Goal: Task Accomplishment & Management: Contribute content

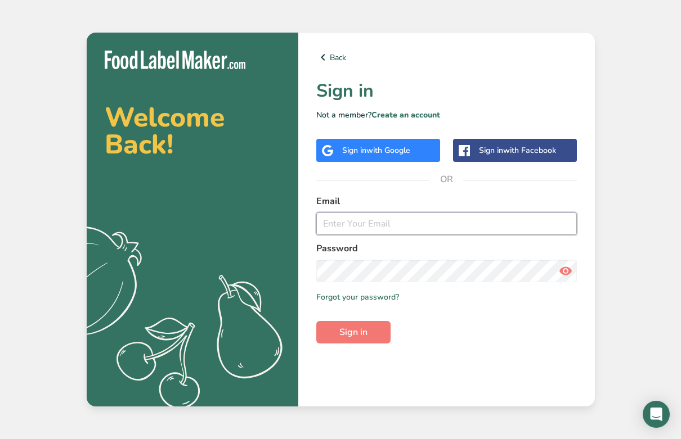
type input "[PERSON_NAME][EMAIL_ADDRESS][DOMAIN_NAME]"
click at [350, 337] on span "Sign in" at bounding box center [353, 332] width 28 height 13
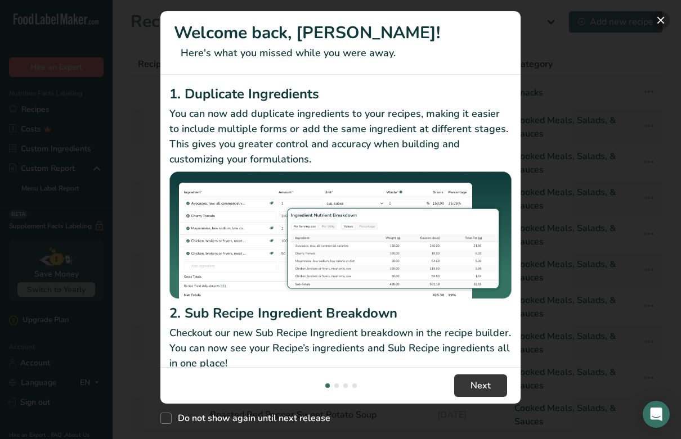
click at [662, 23] on button "New Features" at bounding box center [660, 20] width 18 height 18
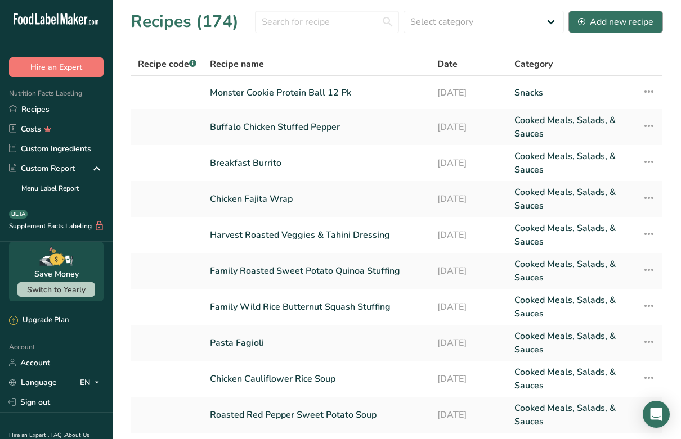
click at [603, 20] on div "Add new recipe" at bounding box center [615, 21] width 75 height 13
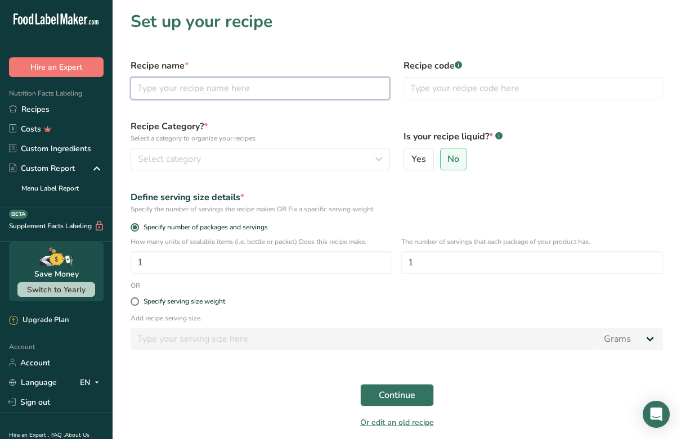
click at [185, 90] on input "text" at bounding box center [259, 88] width 259 height 22
drag, startPoint x: 218, startPoint y: 89, endPoint x: 184, endPoint y: 87, distance: 33.8
click at [184, 87] on input "PB Protein Bars" at bounding box center [259, 88] width 259 height 22
type input "PB Protein Squares"
click at [181, 163] on span "Select category" at bounding box center [169, 158] width 63 height 13
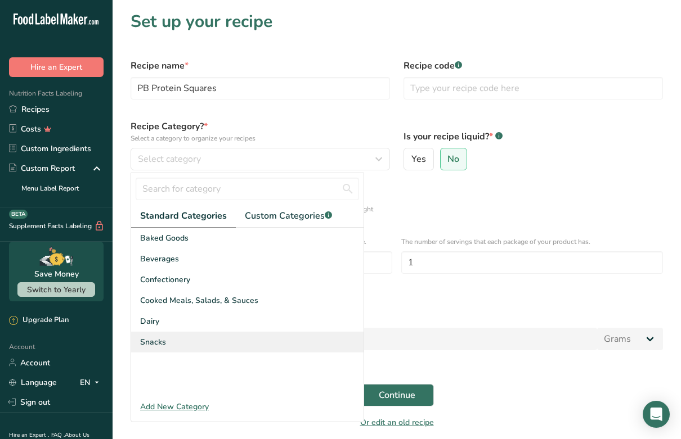
click at [159, 344] on span "Snacks" at bounding box center [153, 342] width 26 height 12
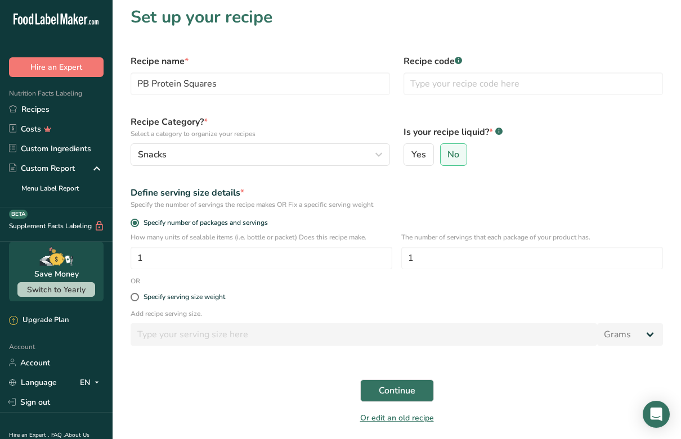
scroll to position [8, 0]
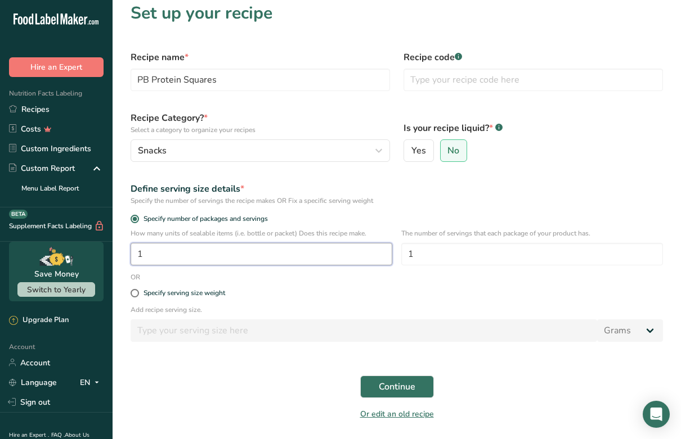
click at [186, 261] on input "1" at bounding box center [261, 254] width 262 height 22
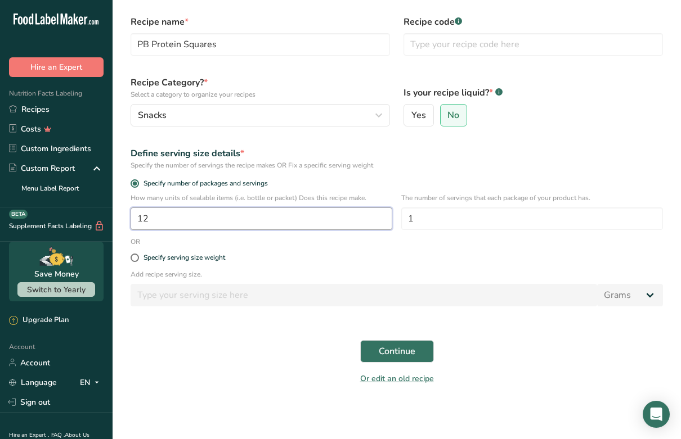
scroll to position [44, 0]
type input "12"
click at [384, 355] on span "Continue" at bounding box center [397, 351] width 37 height 13
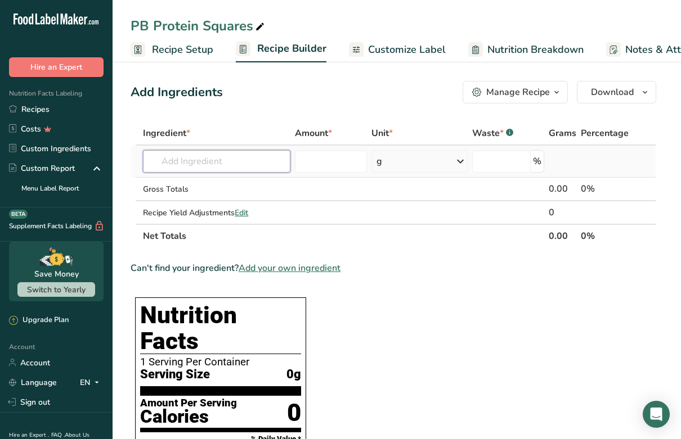
click at [197, 165] on input "text" at bounding box center [216, 161] width 147 height 22
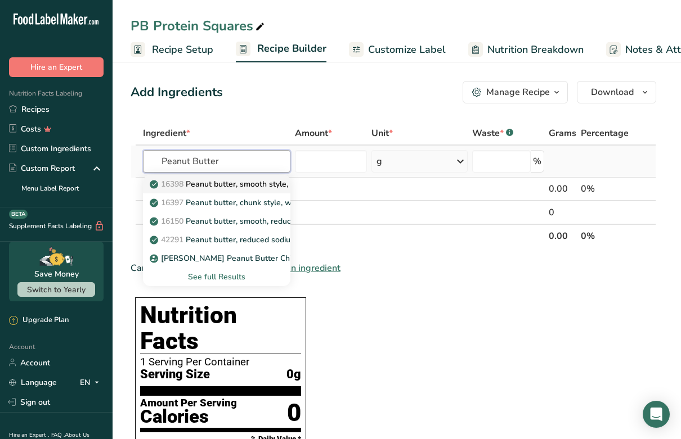
type input "Peanut Butter"
click at [198, 184] on p "16398 Peanut butter, smooth style, without salt" at bounding box center [243, 184] width 182 height 12
type input "Peanut butter, smooth style, without salt"
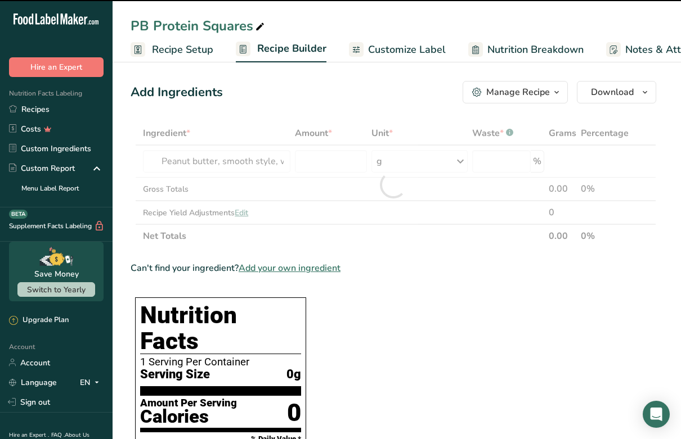
type input "0"
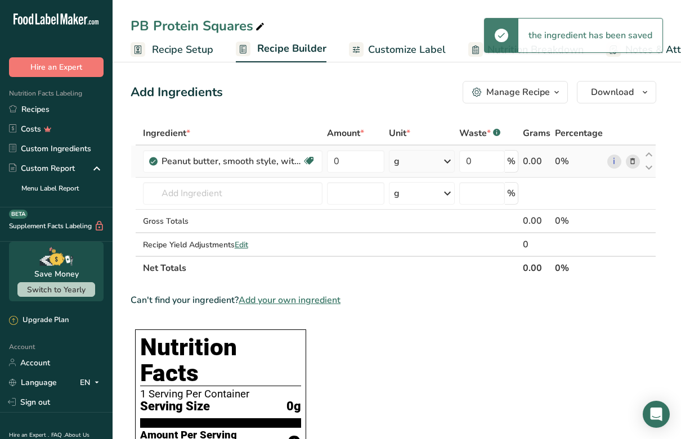
click at [404, 160] on div "g" at bounding box center [422, 161] width 66 height 22
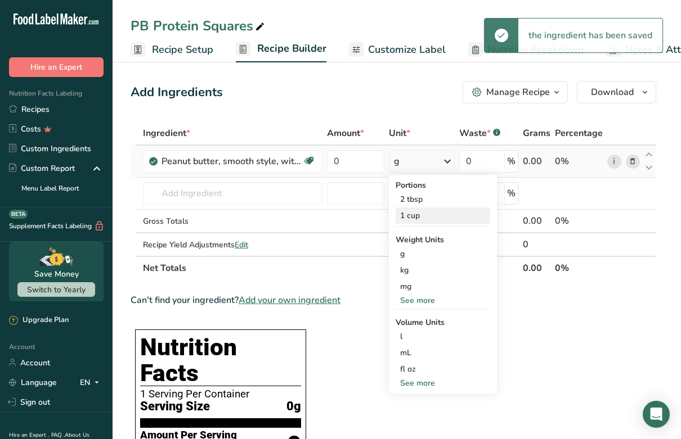
click at [409, 218] on div "1 cup" at bounding box center [442, 216] width 94 height 16
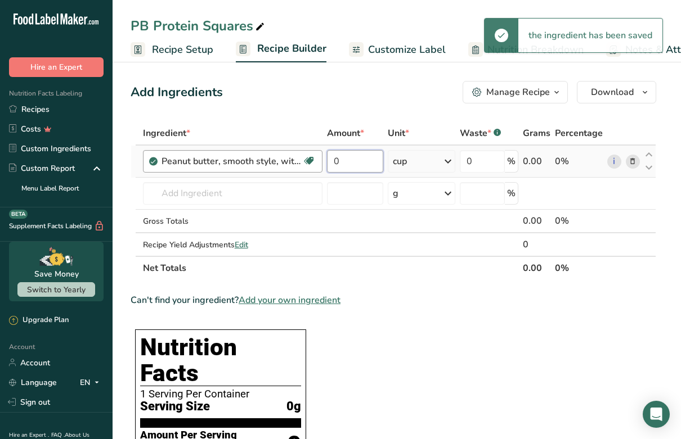
drag, startPoint x: 356, startPoint y: 160, endPoint x: 310, endPoint y: 159, distance: 46.1
click at [310, 159] on tr "Peanut butter, smooth style, without salt Plant-based Protein Dairy free Gluten…" at bounding box center [393, 162] width 524 height 32
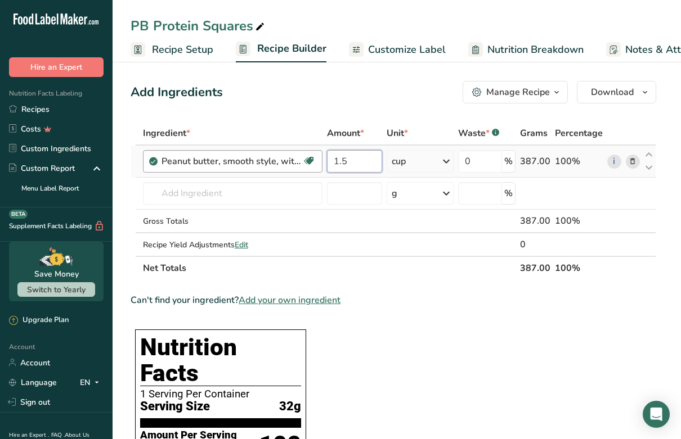
drag, startPoint x: 358, startPoint y: 158, endPoint x: 301, endPoint y: 157, distance: 57.4
click at [301, 157] on tr "Peanut butter, smooth style, without salt Plant-based Protein Dairy free Gluten…" at bounding box center [393, 162] width 524 height 32
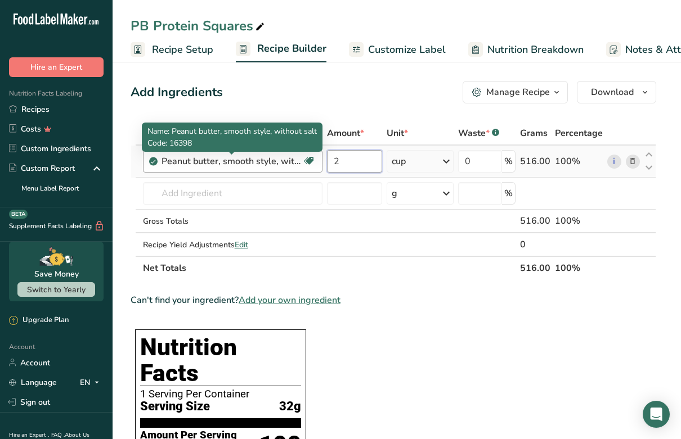
type input "2"
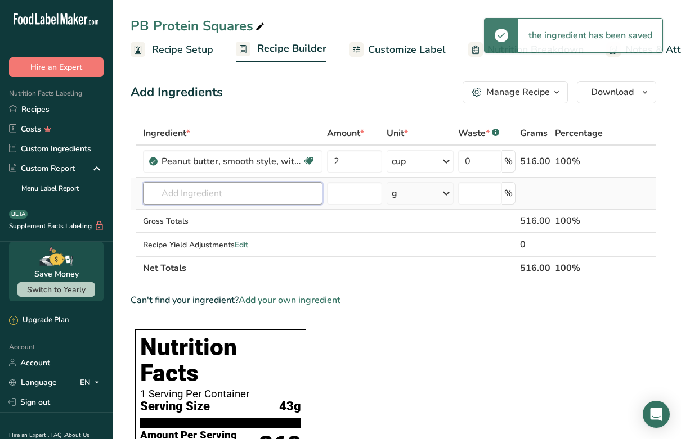
click at [182, 196] on input "text" at bounding box center [232, 193] width 179 height 22
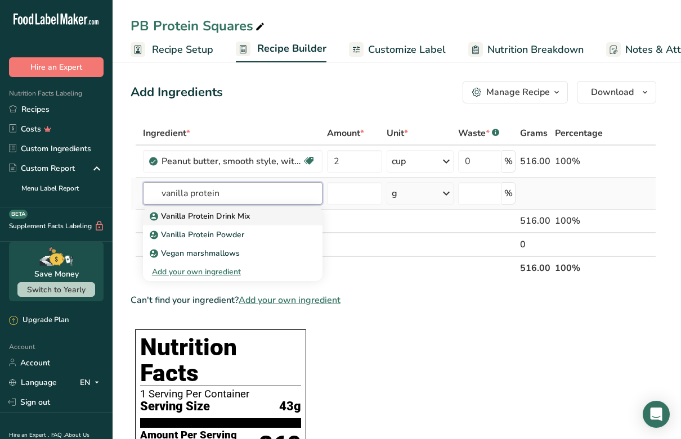
type input "vanilla protein"
click at [188, 215] on p "Vanilla Protein Drink Mix" at bounding box center [201, 216] width 98 height 12
type input "Vanilla Protein Drink Mix"
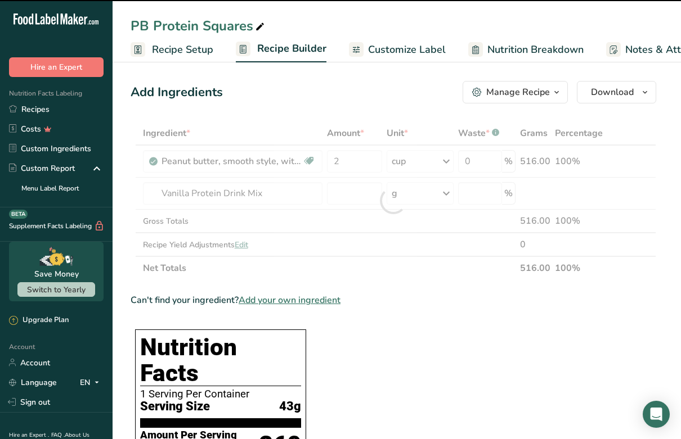
type input "0"
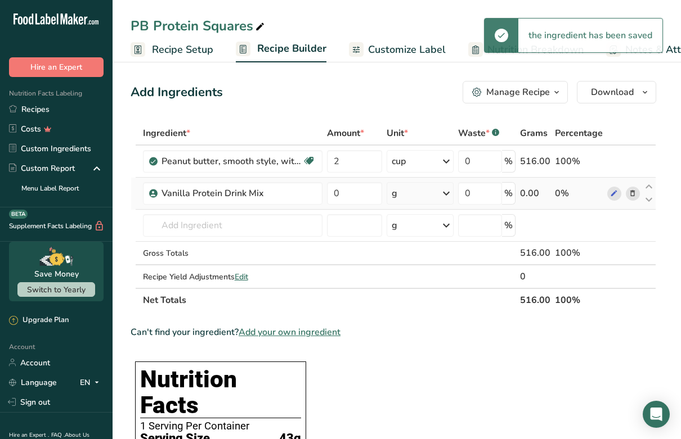
click at [430, 195] on div "g" at bounding box center [419, 193] width 66 height 22
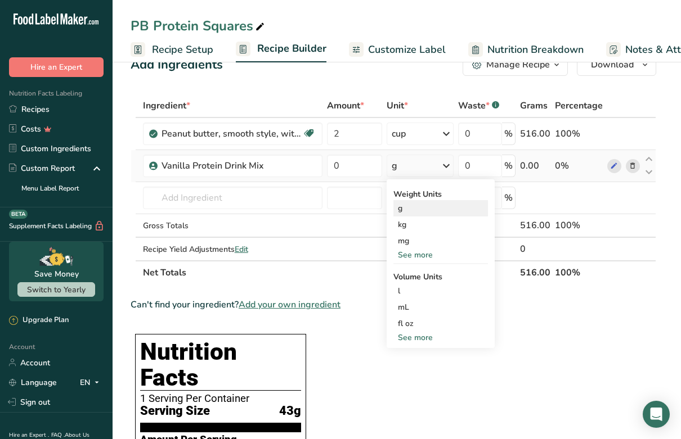
scroll to position [26, 0]
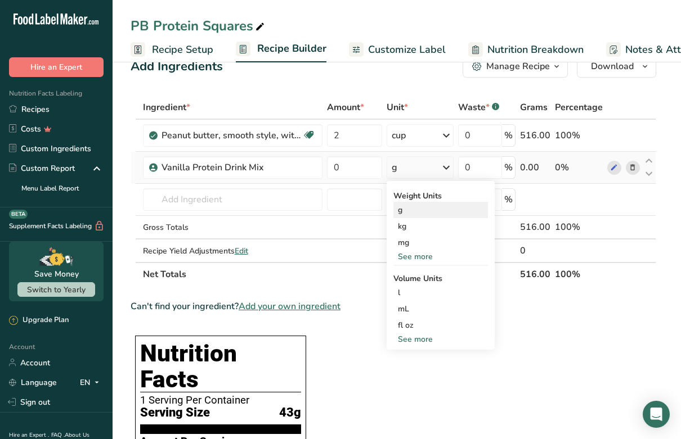
click at [401, 214] on div "g" at bounding box center [440, 210] width 94 height 16
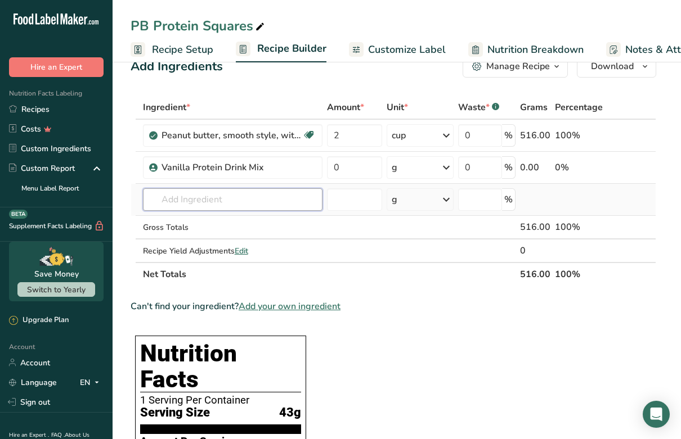
click at [184, 196] on input "text" at bounding box center [232, 199] width 179 height 22
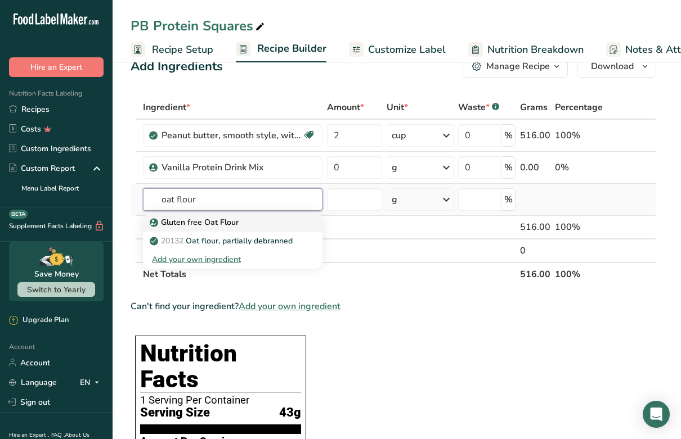
type input "oat flour"
click at [186, 224] on p "Gluten free Oat Flour" at bounding box center [195, 223] width 87 height 12
type input "Gluten free Oat Flour"
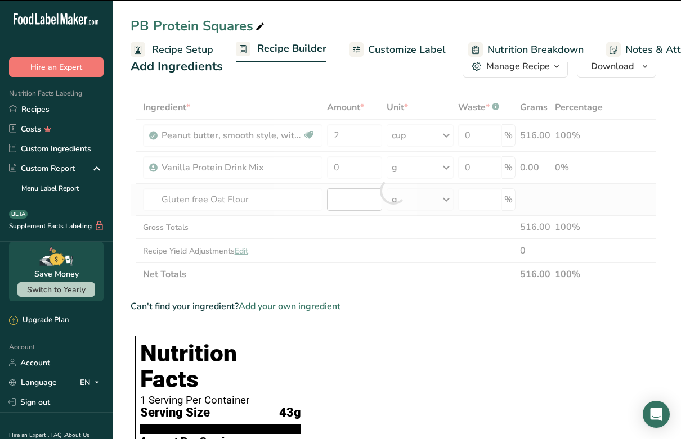
type input "0"
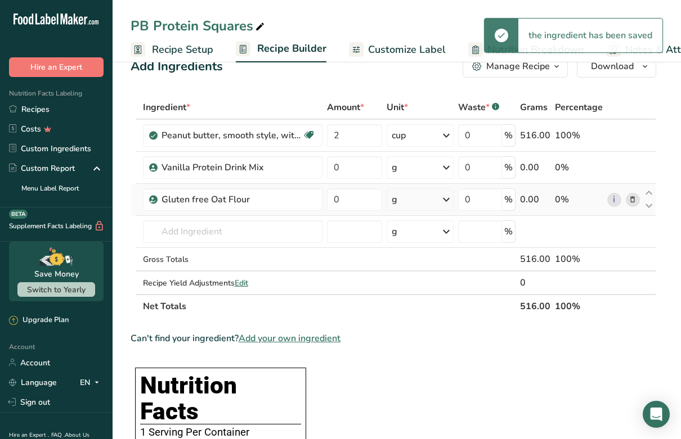
click at [408, 204] on div "g" at bounding box center [419, 199] width 66 height 22
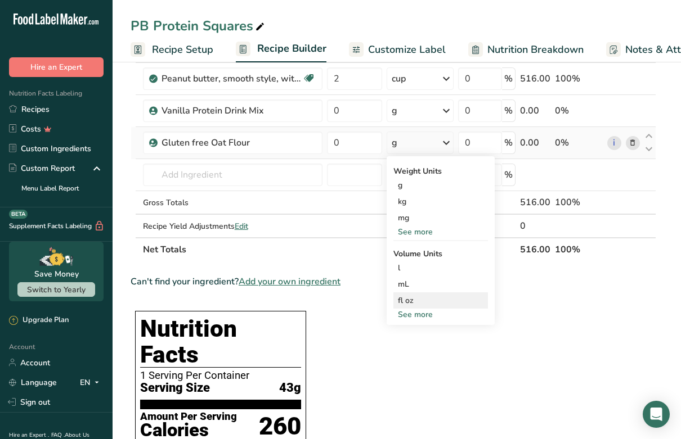
scroll to position [62, 0]
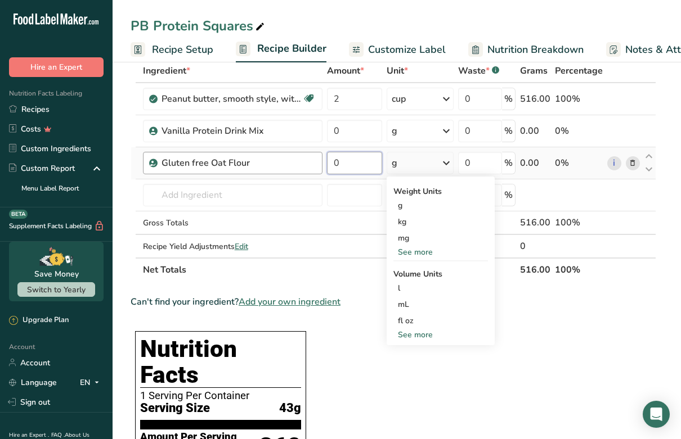
drag, startPoint x: 358, startPoint y: 163, endPoint x: 298, endPoint y: 163, distance: 59.6
click at [298, 163] on tr "Gluten free Oat Flour 0 g Weight Units g kg mg See more Volume Units l Volume u…" at bounding box center [393, 163] width 524 height 32
type input "91"
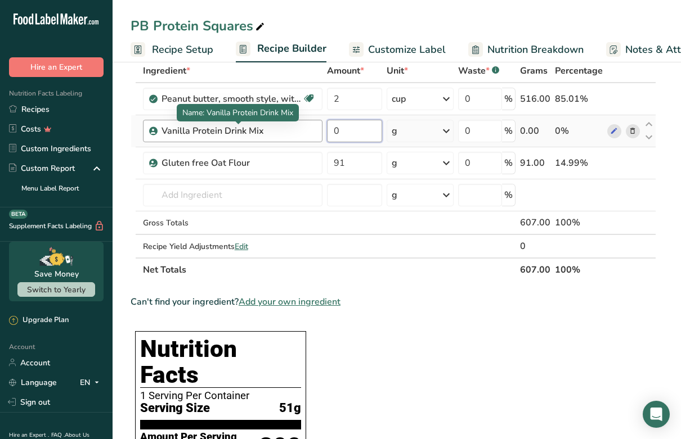
drag, startPoint x: 361, startPoint y: 131, endPoint x: 300, endPoint y: 132, distance: 61.3
click at [300, 132] on tr "Vanilla Protein Drink Mix 0 g Weight Units g kg mg See more Volume Units l mL f…" at bounding box center [393, 131] width 524 height 32
type input "270"
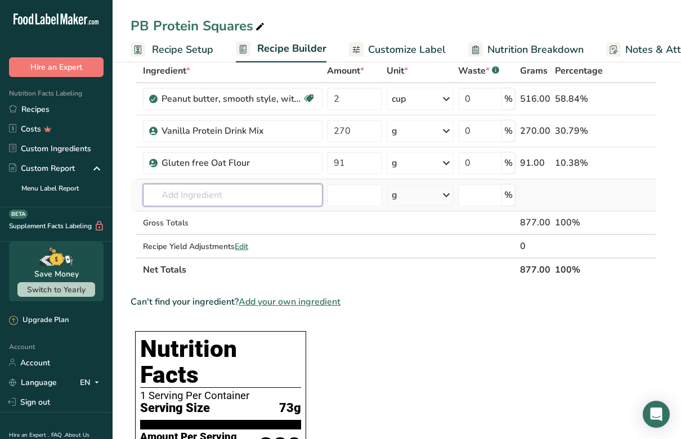
click at [231, 196] on input "text" at bounding box center [232, 195] width 179 height 22
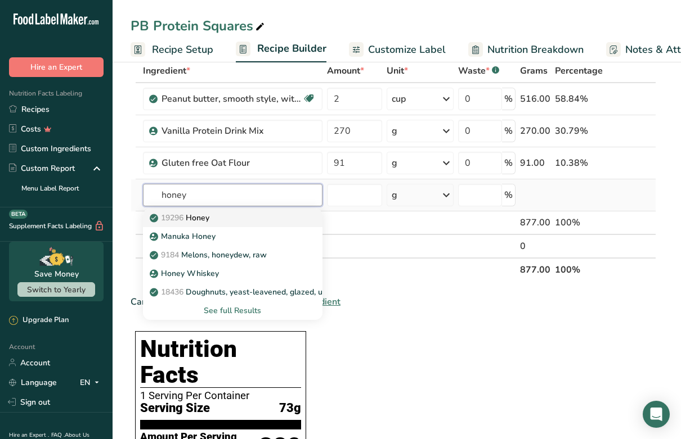
type input "honey"
click at [209, 220] on p "19296 Honey" at bounding box center [180, 218] width 57 height 12
type input "Honey"
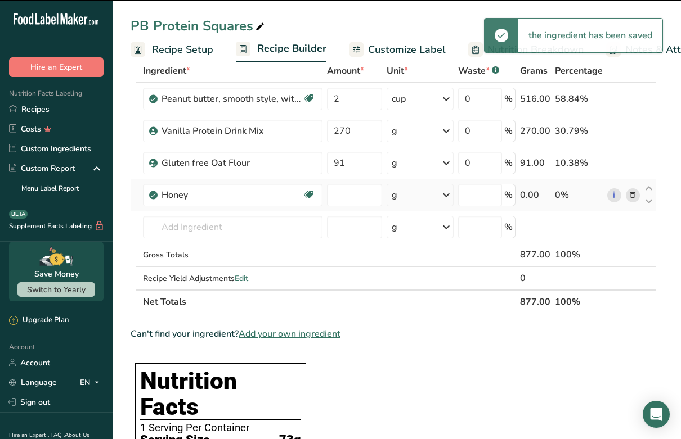
type input "0"
click at [398, 193] on div "g" at bounding box center [419, 195] width 66 height 22
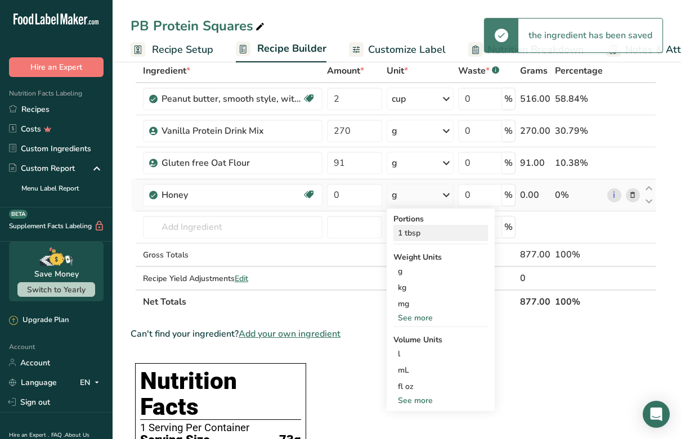
click at [403, 236] on div "1 tbsp" at bounding box center [440, 233] width 94 height 16
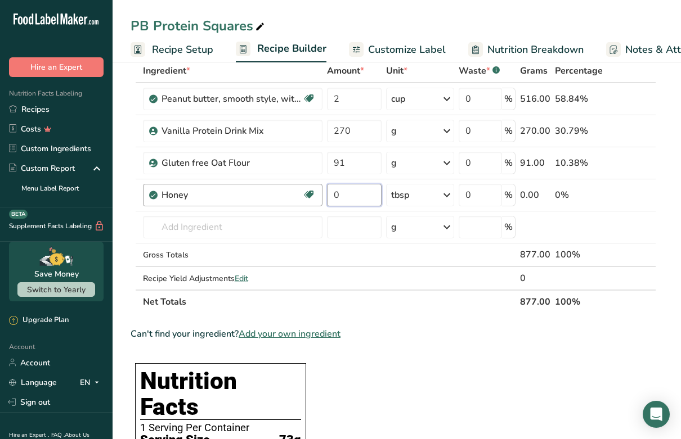
drag, startPoint x: 353, startPoint y: 200, endPoint x: 303, endPoint y: 196, distance: 50.3
click at [303, 196] on tr "Honey Source of Antioxidants Dairy free Gluten free Soy free 0 tbsp Portions 1 …" at bounding box center [393, 195] width 524 height 32
type input "8"
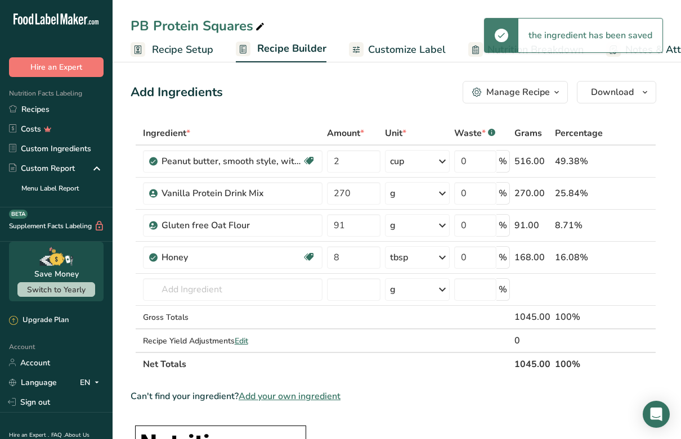
scroll to position [0, 0]
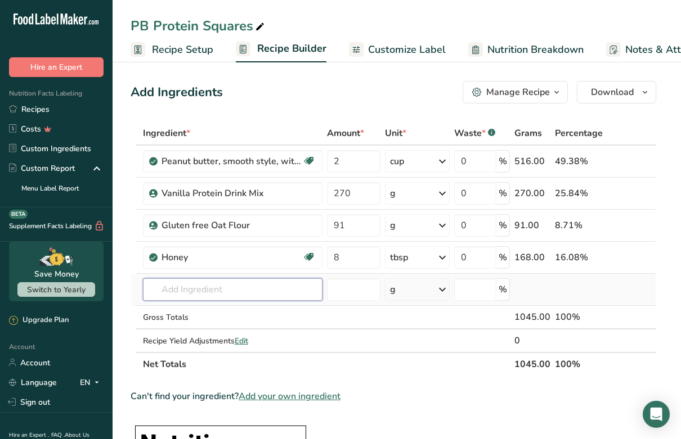
click at [178, 294] on input "text" at bounding box center [232, 289] width 179 height 22
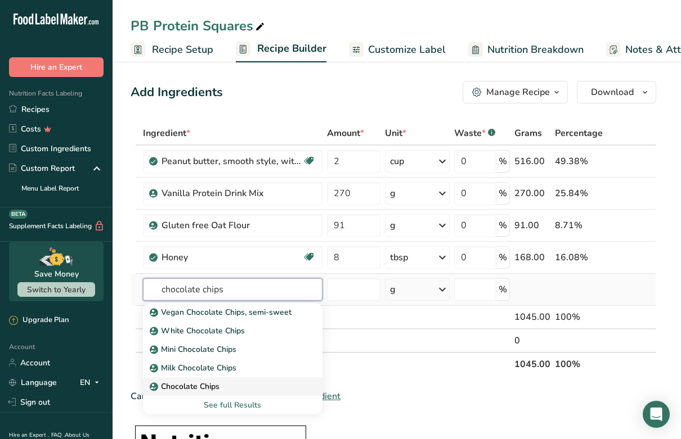
type input "chocolate chips"
click at [202, 390] on p "Chocolate Chips" at bounding box center [185, 387] width 67 height 12
type input "Chocolate Chips"
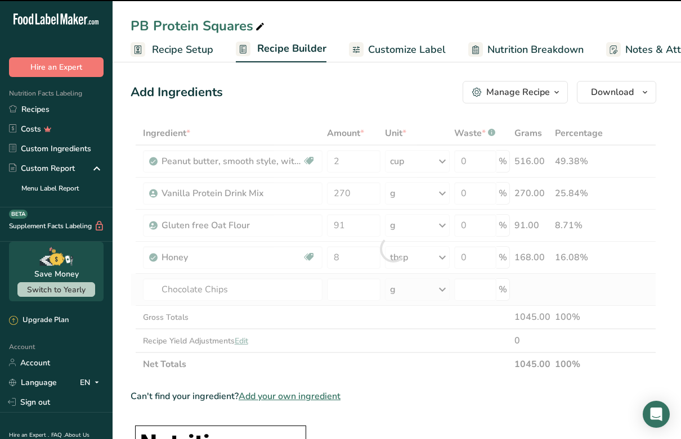
type input "0"
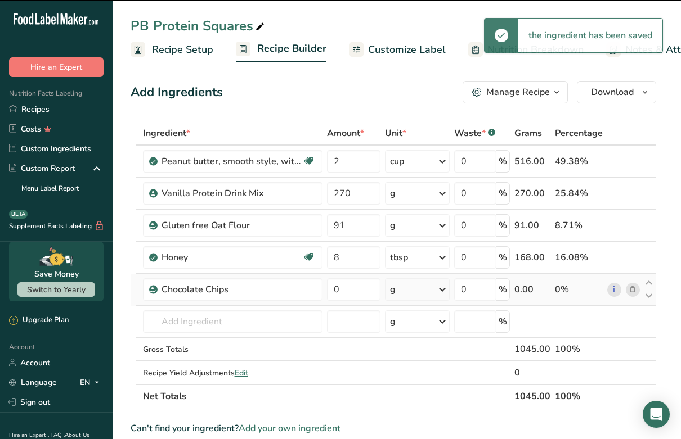
click at [420, 291] on div "g" at bounding box center [417, 289] width 65 height 22
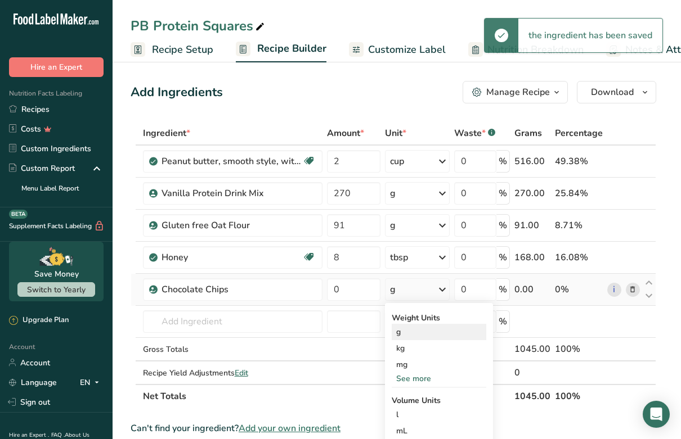
click at [400, 332] on div "g" at bounding box center [438, 332] width 94 height 16
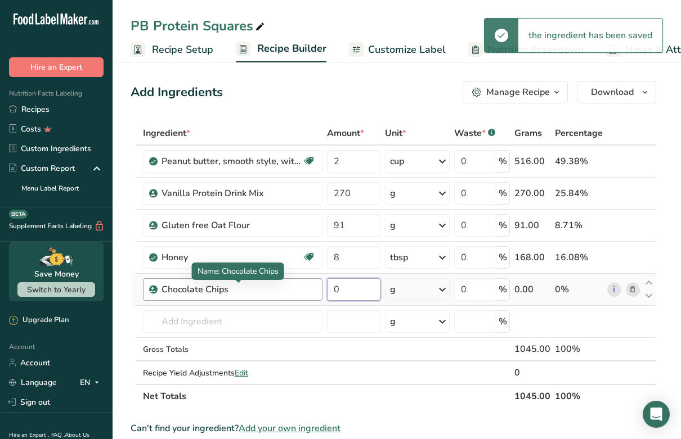
drag, startPoint x: 354, startPoint y: 291, endPoint x: 300, endPoint y: 291, distance: 53.4
click at [300, 291] on tr "Chocolate Chips 0 g Weight Units g kg mg See more Volume Units l Volume units r…" at bounding box center [393, 290] width 524 height 32
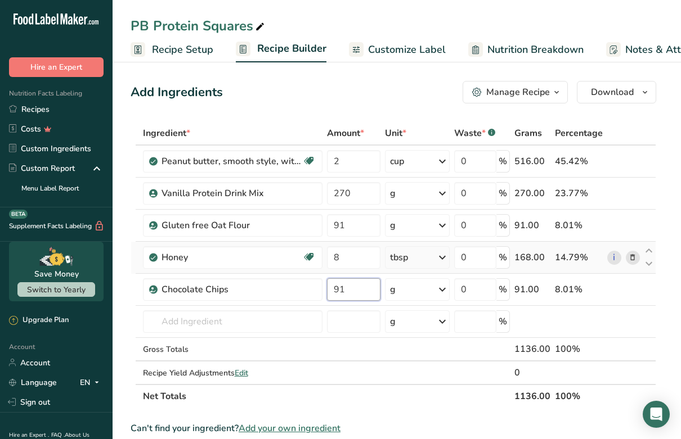
type input "91"
click at [617, 161] on link "i" at bounding box center [614, 162] width 14 height 14
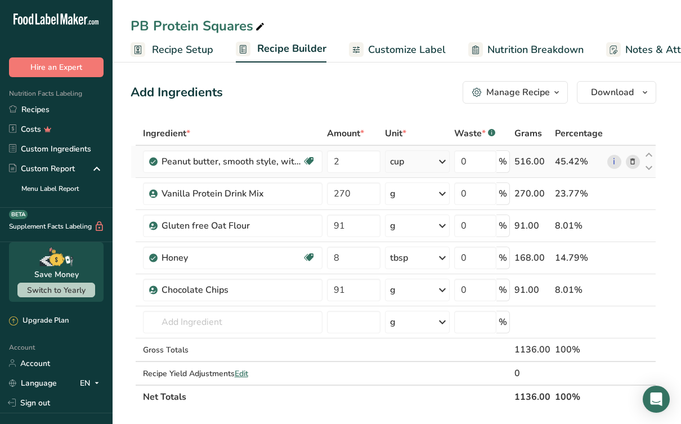
click at [442, 163] on icon at bounding box center [441, 161] width 13 height 20
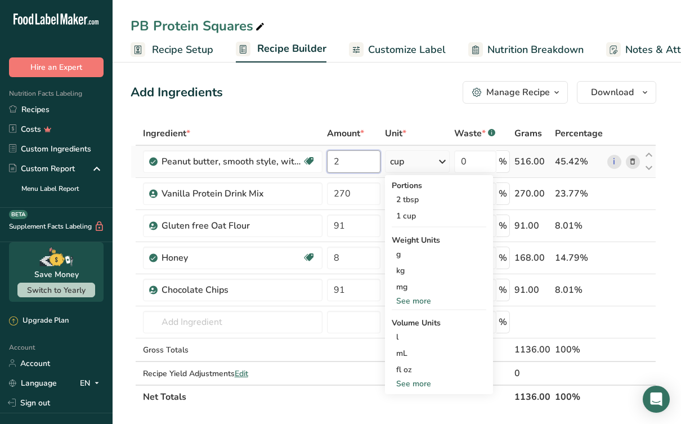
click at [344, 162] on input "2" at bounding box center [353, 161] width 53 height 22
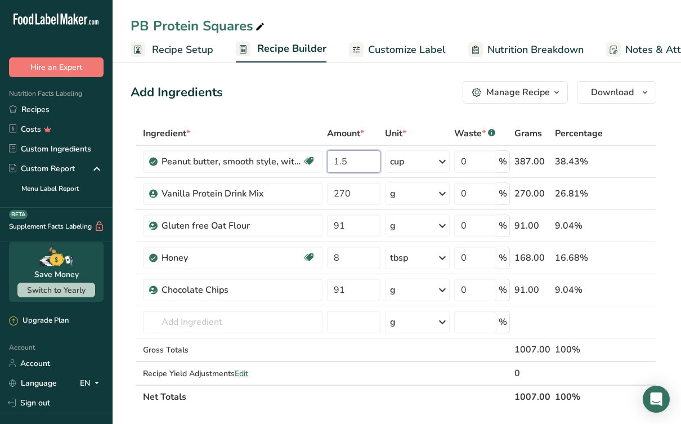
type input "1.5"
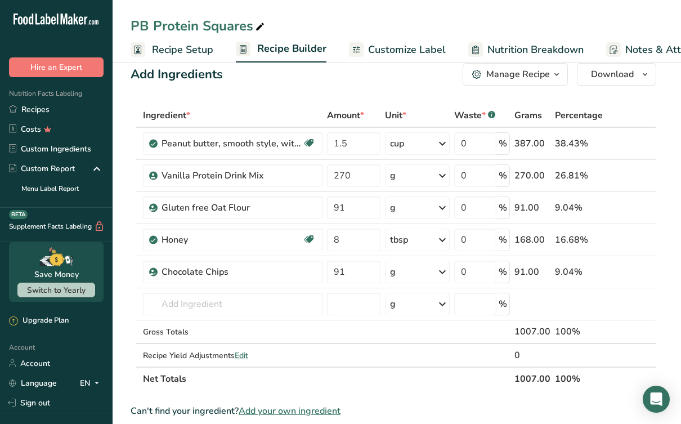
scroll to position [17, 0]
drag, startPoint x: 368, startPoint y: 175, endPoint x: 326, endPoint y: 175, distance: 41.6
click at [325, 175] on td "270" at bounding box center [354, 176] width 58 height 32
drag, startPoint x: 367, startPoint y: 274, endPoint x: 308, endPoint y: 270, distance: 58.7
click at [308, 270] on tr "Chocolate Chips 91 g Weight Units g kg mg See more Volume Units l Volume units …" at bounding box center [393, 272] width 524 height 32
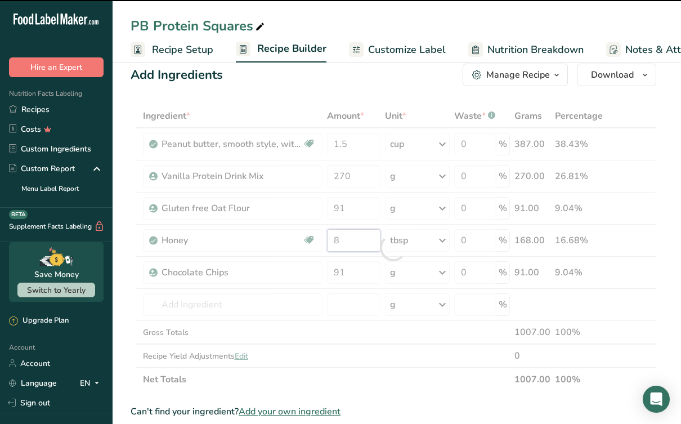
drag, startPoint x: 345, startPoint y: 240, endPoint x: 322, endPoint y: 239, distance: 22.5
click at [322, 239] on div "Ingredient * Amount * Unit * Waste * .a-a{fill:#347362;}.b-a{fill:#fff;} Grams …" at bounding box center [392, 247] width 525 height 287
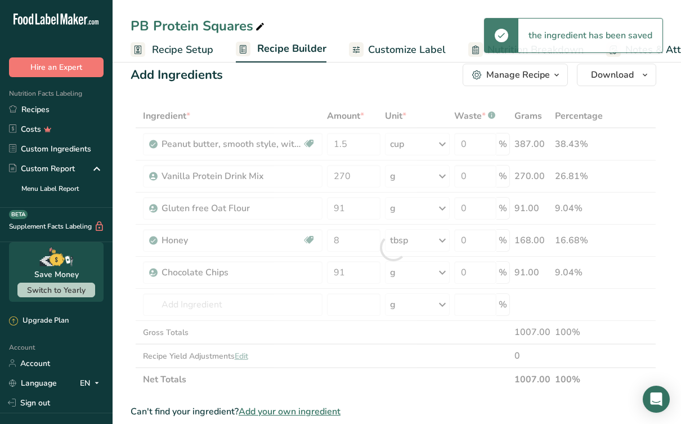
click at [630, 239] on div "Ingredient * Amount * Unit * Waste * .a-a{fill:#347362;}.b-a{fill:#fff;} Grams …" at bounding box center [392, 247] width 525 height 287
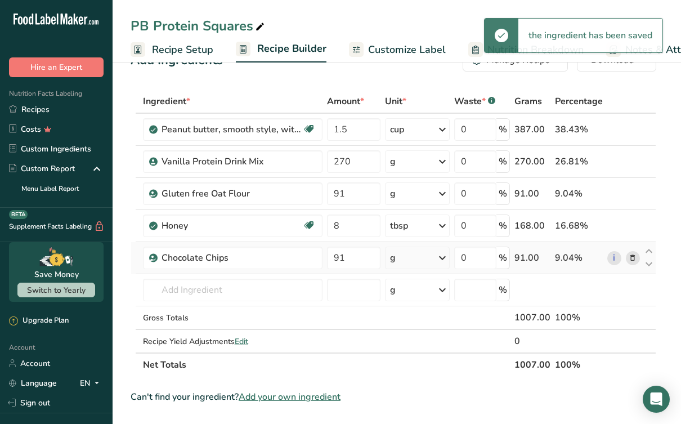
scroll to position [38, 0]
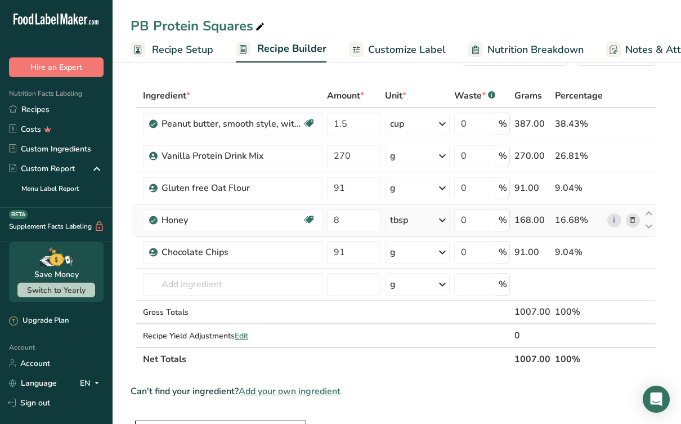
click at [632, 221] on icon at bounding box center [632, 220] width 8 height 12
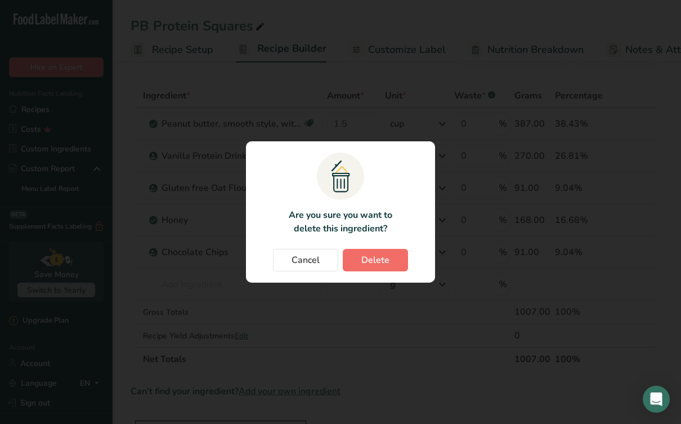
click at [381, 271] on button "Delete" at bounding box center [375, 260] width 65 height 22
type input "91"
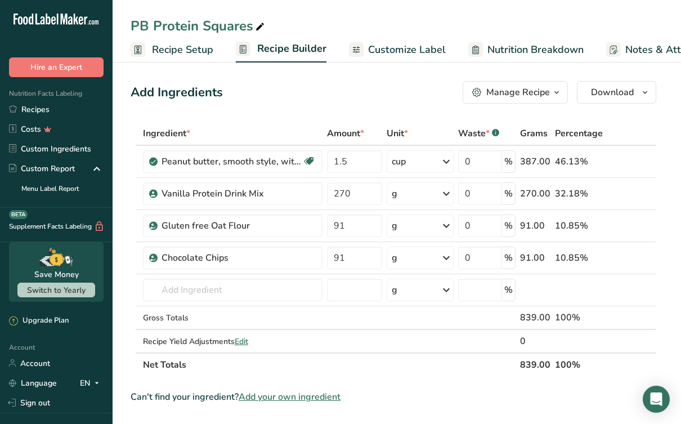
scroll to position [0, 0]
click at [615, 162] on link "i" at bounding box center [614, 162] width 14 height 14
click at [166, 291] on input "text" at bounding box center [232, 289] width 179 height 22
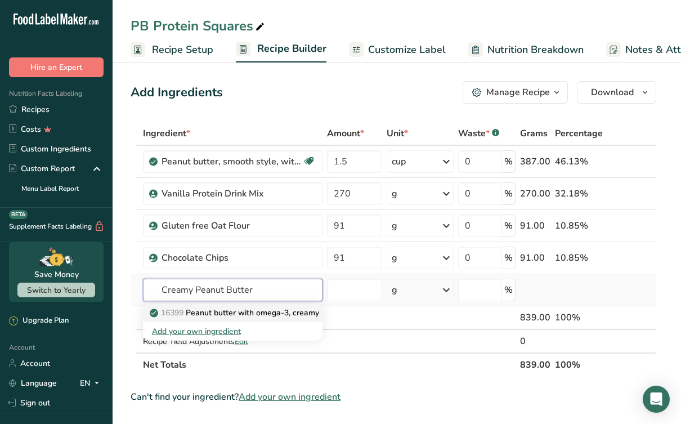
type input "Creamy Peanut Butter"
click at [222, 313] on p "16399 Peanut butter with omega-3, creamy" at bounding box center [235, 313] width 167 height 12
type input "Peanut butter with omega-3, creamy"
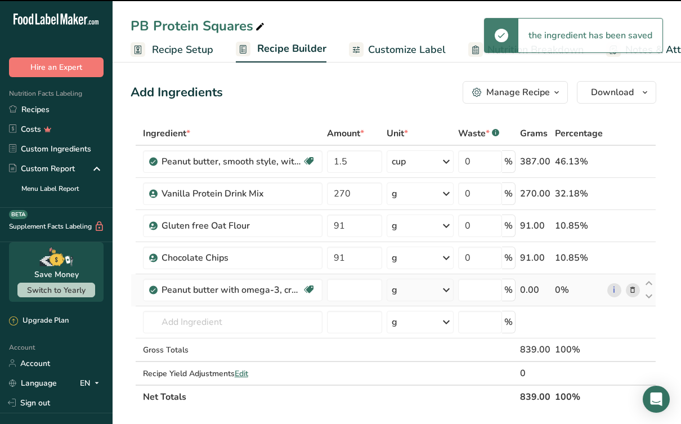
type input "0"
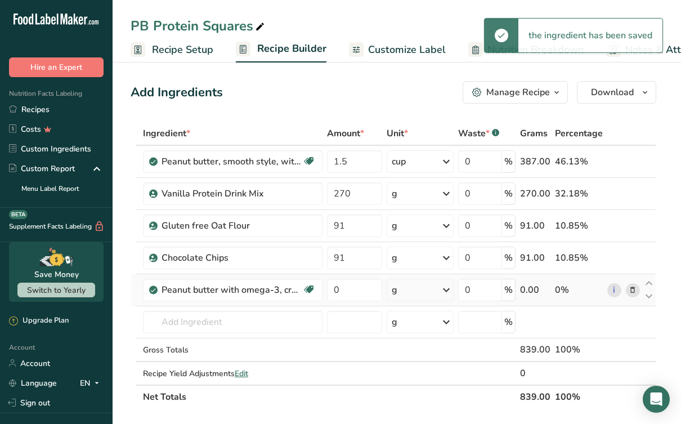
click at [403, 292] on div "g" at bounding box center [419, 289] width 66 height 22
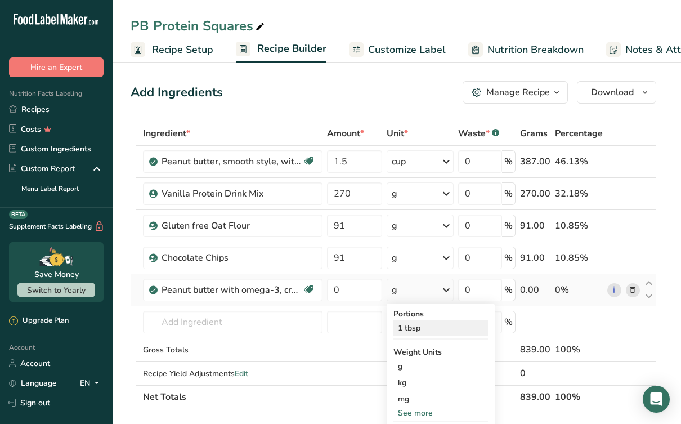
click at [409, 328] on div "1 tbsp" at bounding box center [440, 327] width 94 height 16
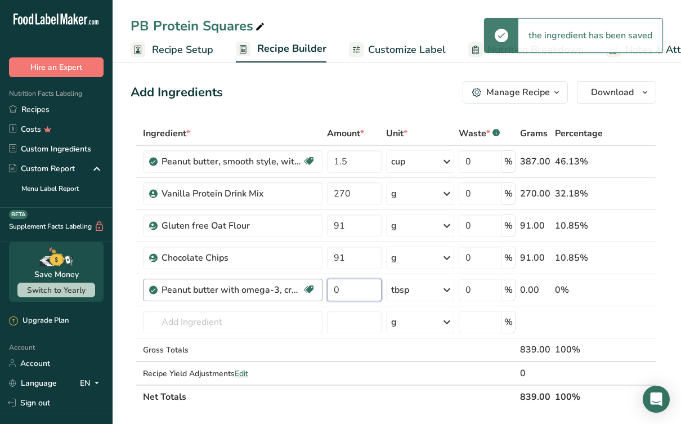
drag, startPoint x: 353, startPoint y: 291, endPoint x: 306, endPoint y: 290, distance: 46.7
click at [304, 290] on tr "Peanut butter with omega-3, creamy Source of Omega 3 Plant-based Protein Dairy …" at bounding box center [393, 290] width 524 height 32
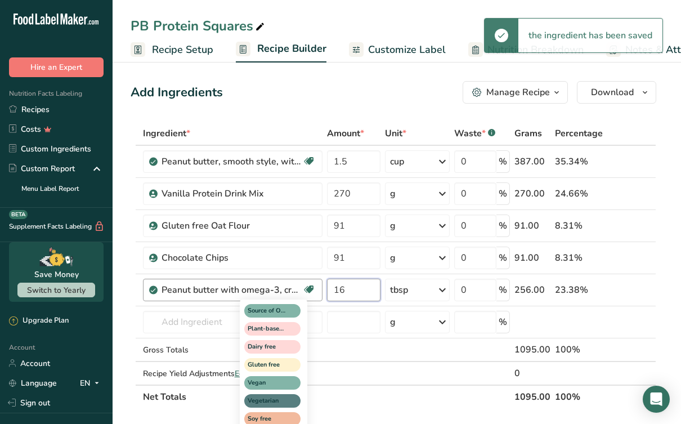
type input "16"
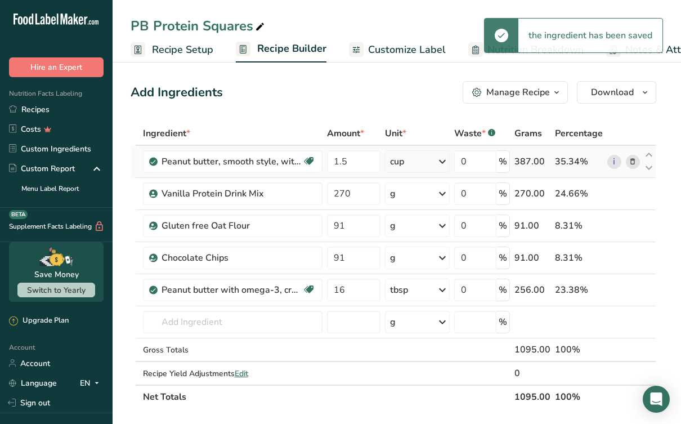
click at [632, 165] on icon at bounding box center [632, 162] width 8 height 12
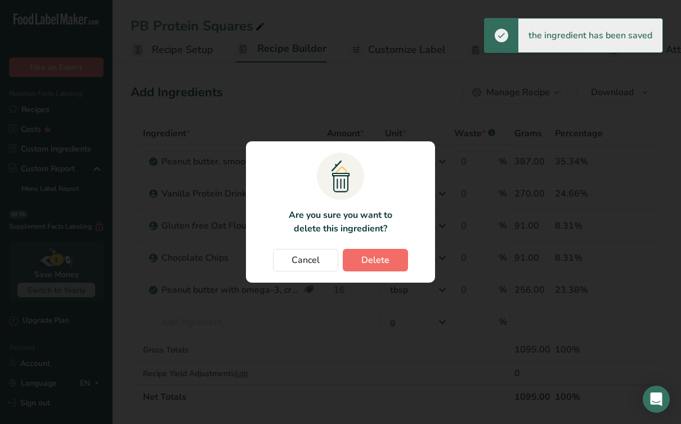
click at [377, 265] on span "Delete" at bounding box center [375, 259] width 28 height 13
type input "270"
type input "91"
type input "16"
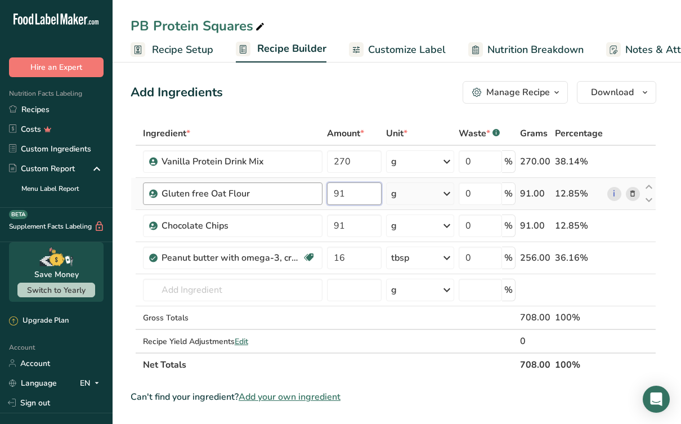
drag, startPoint x: 363, startPoint y: 192, endPoint x: 321, endPoint y: 192, distance: 41.6
click at [321, 192] on tr "Gluten free Oat Flour 91 g Weight Units g kg mg See more Volume Units l Volume …" at bounding box center [393, 194] width 524 height 32
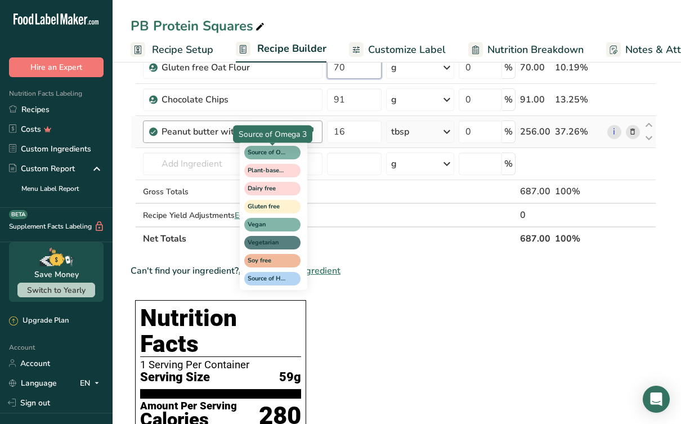
scroll to position [129, 0]
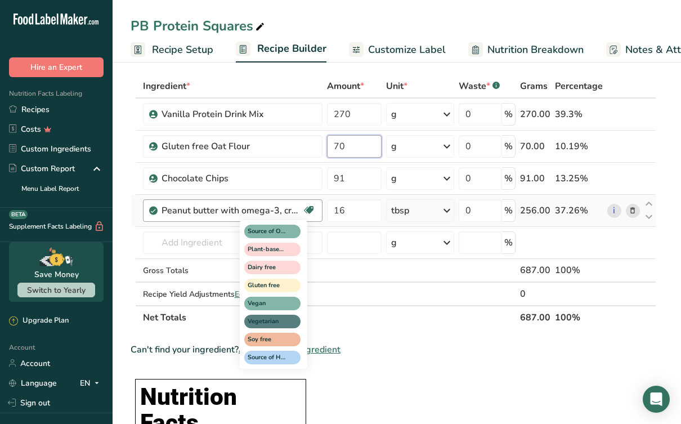
type input "7"
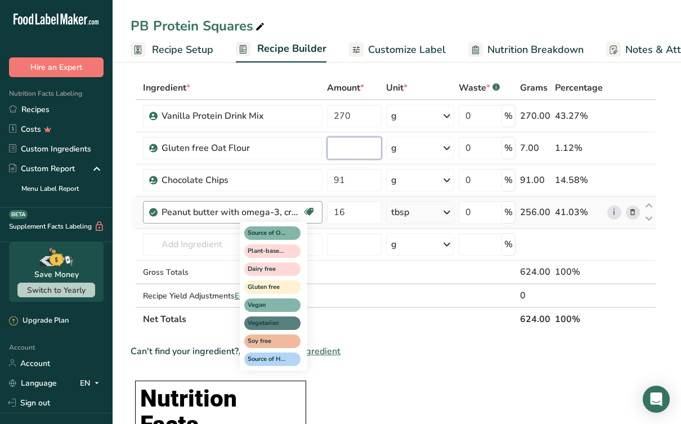
scroll to position [45, 0]
type input "90"
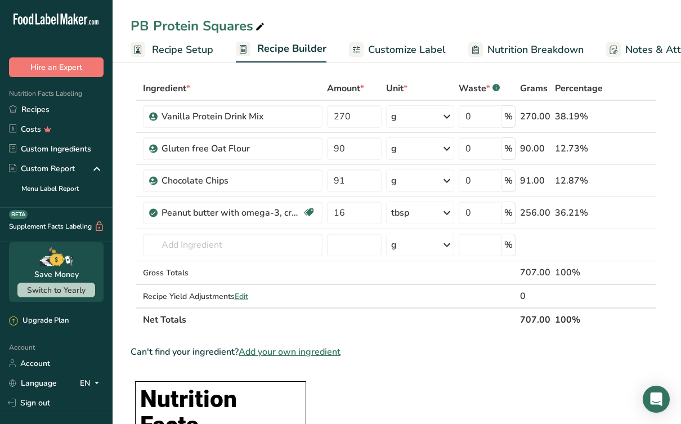
click at [411, 326] on div "Ingredient * Amount * Unit * Waste * .a-a{fill:#347362;}.b-a{fill:#fff;} Grams …" at bounding box center [392, 203] width 525 height 255
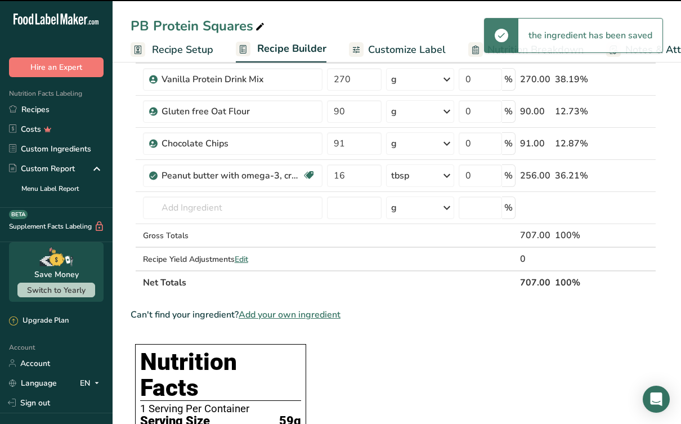
scroll to position [82, 0]
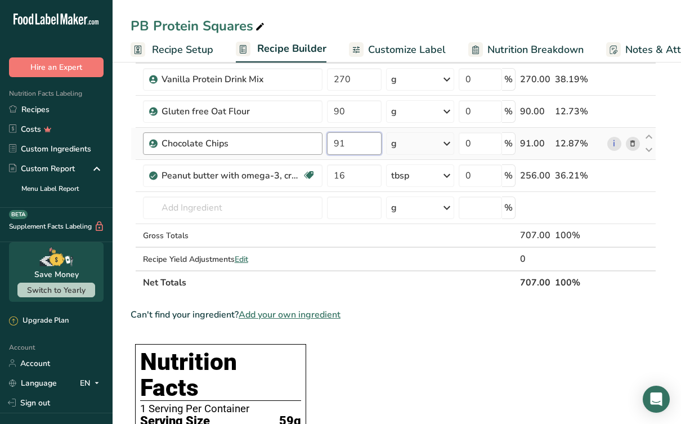
drag, startPoint x: 364, startPoint y: 143, endPoint x: 321, endPoint y: 143, distance: 42.7
click at [321, 143] on tr "Chocolate Chips 91 g Weight Units g kg mg See more Volume Units l Volume units …" at bounding box center [393, 144] width 524 height 32
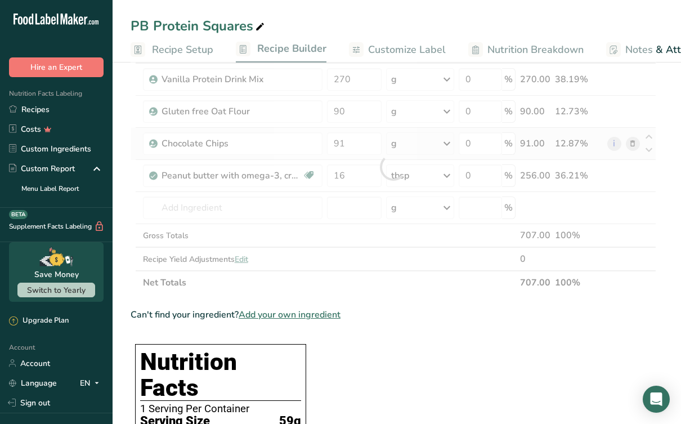
click at [398, 147] on div "Ingredient * Amount * Unit * Waste * .a-a{fill:#347362;}.b-a{fill:#fff;} Grams …" at bounding box center [392, 166] width 525 height 255
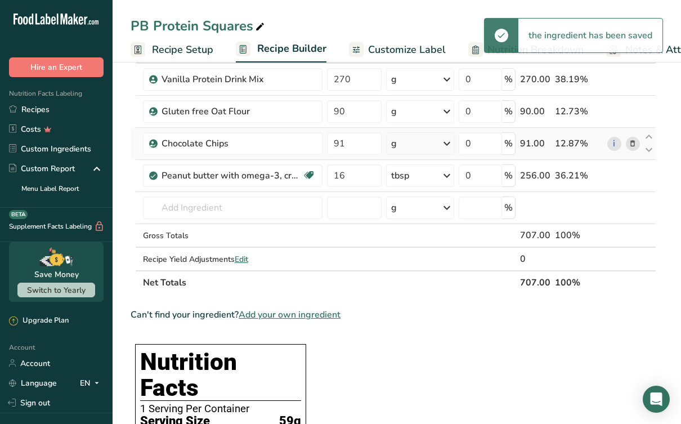
click at [398, 147] on div "g" at bounding box center [419, 143] width 67 height 22
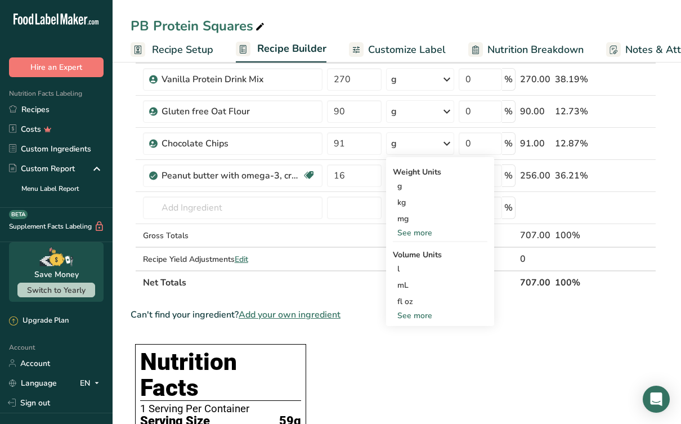
click at [347, 276] on th "Net Totals" at bounding box center [329, 282] width 377 height 24
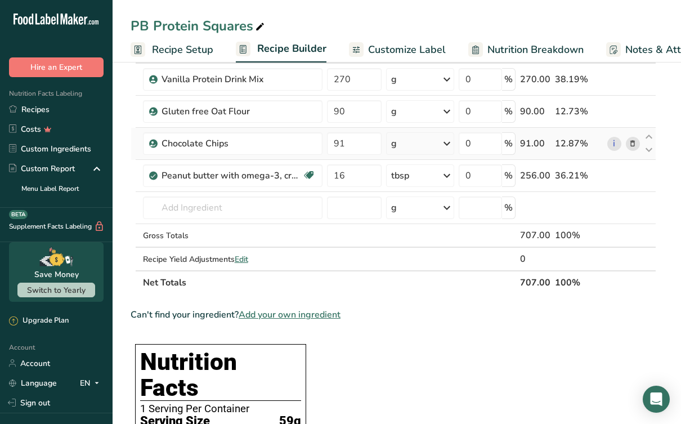
click at [447, 145] on icon at bounding box center [446, 143] width 13 height 20
click at [362, 143] on input "91" at bounding box center [354, 143] width 55 height 22
drag, startPoint x: 362, startPoint y: 143, endPoint x: 315, endPoint y: 139, distance: 47.4
click at [316, 140] on tr "Chocolate Chips 91 g Weight Units g kg mg See more Volume Units l Volume units …" at bounding box center [393, 144] width 524 height 32
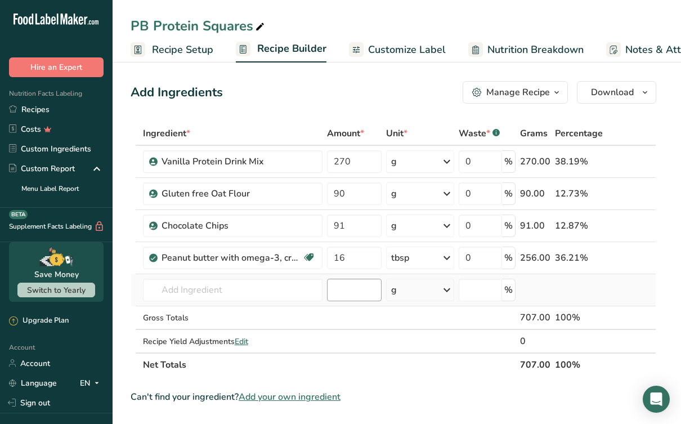
scroll to position [0, 0]
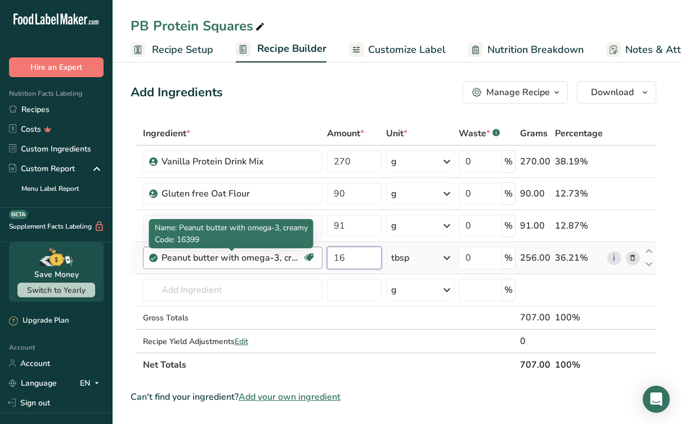
drag, startPoint x: 354, startPoint y: 260, endPoint x: 299, endPoint y: 253, distance: 55.0
click at [299, 254] on tr "Peanut butter with omega-3, creamy Source of Omega 3 Plant-based Protein Dairy …" at bounding box center [393, 258] width 524 height 32
type input "1"
type input "12"
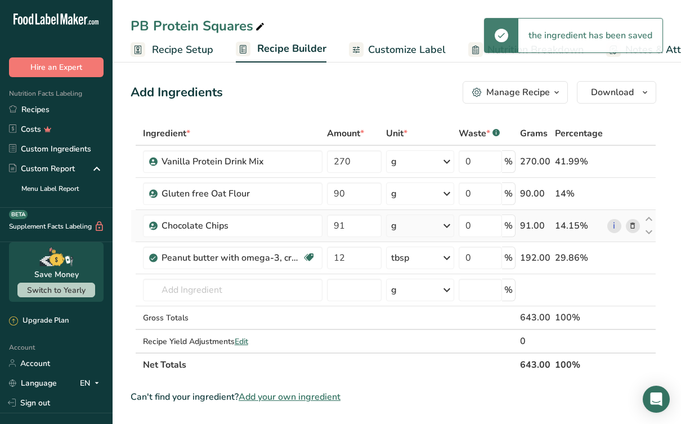
click at [411, 231] on div "g" at bounding box center [419, 225] width 67 height 22
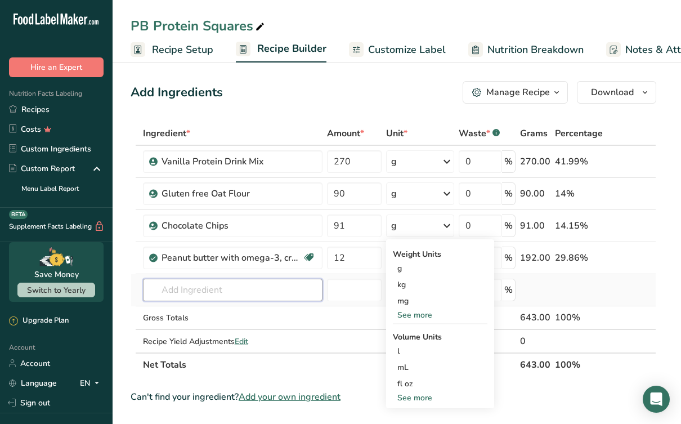
click at [186, 290] on input "text" at bounding box center [232, 289] width 179 height 22
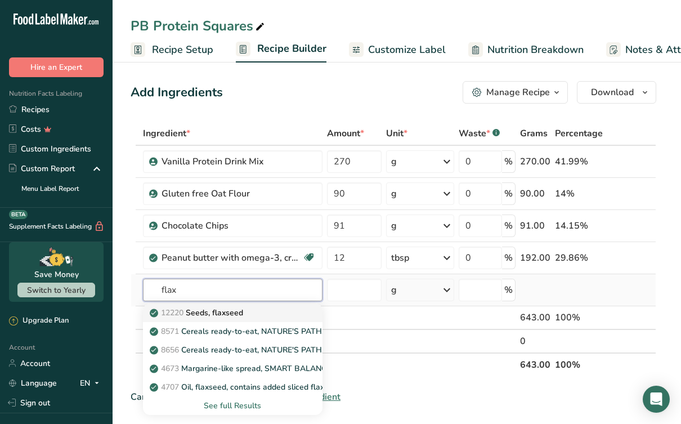
type input "flax"
click at [217, 314] on p "12220 Seeds, flaxseed" at bounding box center [197, 313] width 91 height 12
type input "Seeds, flaxseed"
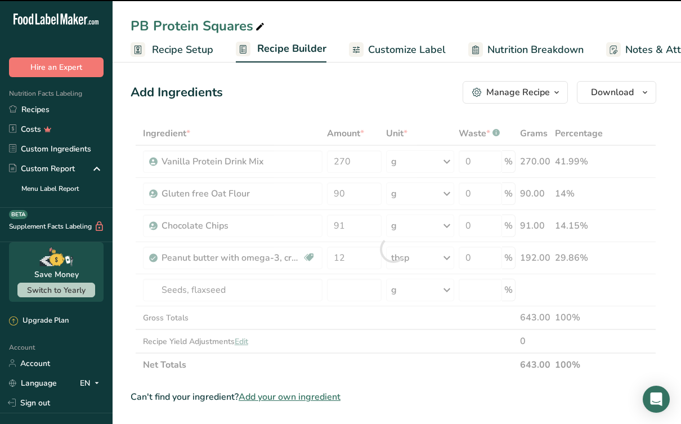
type input "0"
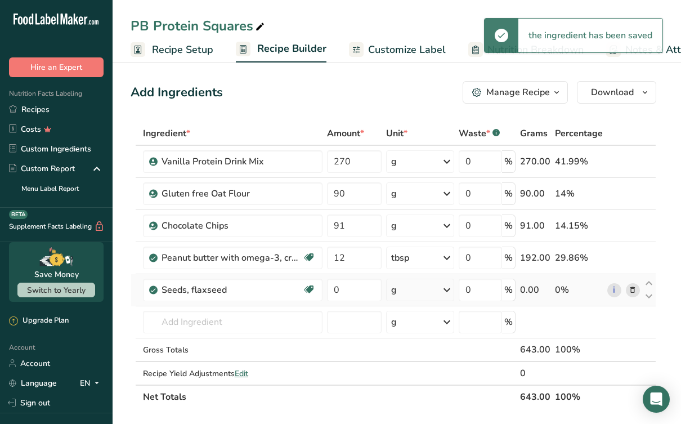
click at [401, 291] on div "g" at bounding box center [419, 289] width 67 height 22
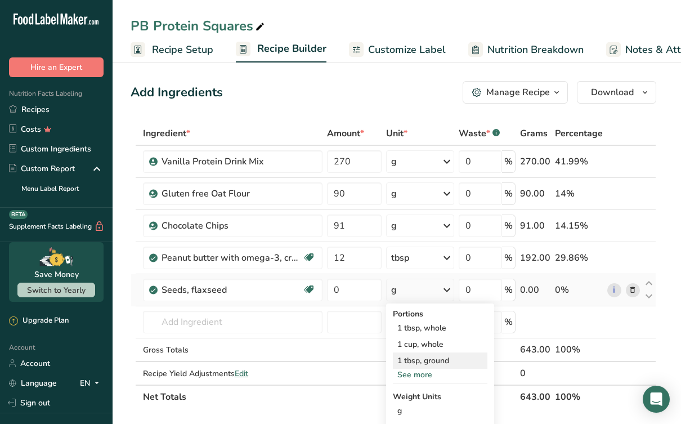
click at [424, 365] on div "1 tbsp, ground" at bounding box center [440, 360] width 94 height 16
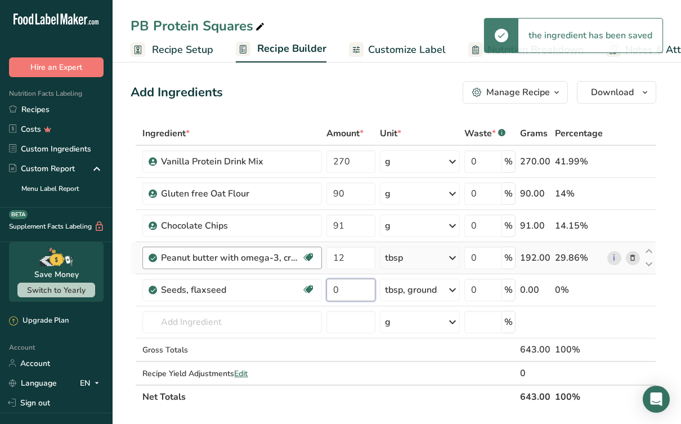
drag, startPoint x: 355, startPoint y: 293, endPoint x: 228, endPoint y: 253, distance: 133.4
click at [228, 253] on tbody "Vanilla Protein Drink Mix 270 g Weight Units g kg mg See more Volume Units l mL…" at bounding box center [393, 265] width 524 height 238
type input "3"
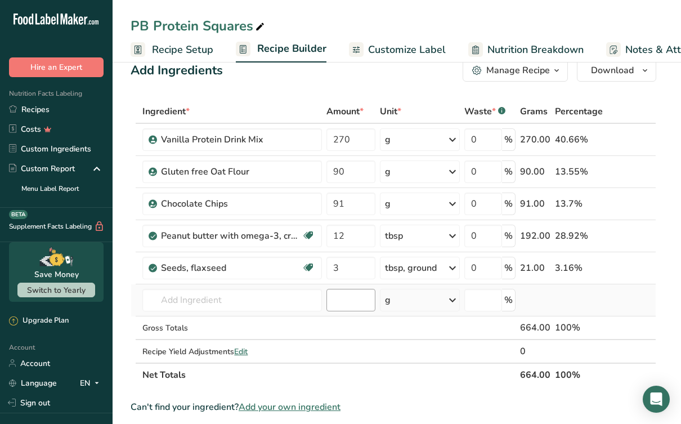
scroll to position [16, 0]
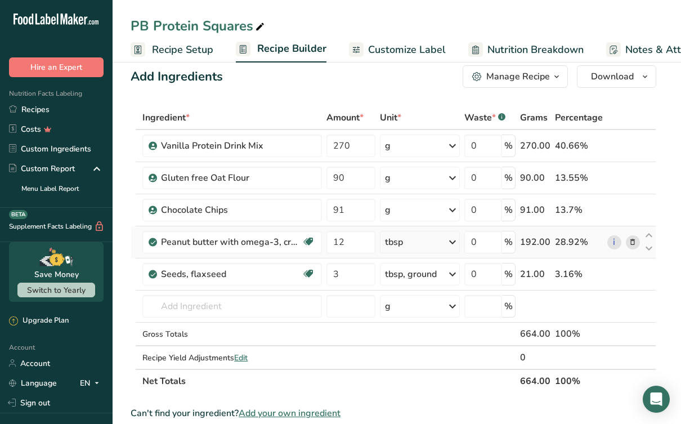
click at [408, 242] on div "tbsp" at bounding box center [420, 242] width 80 height 22
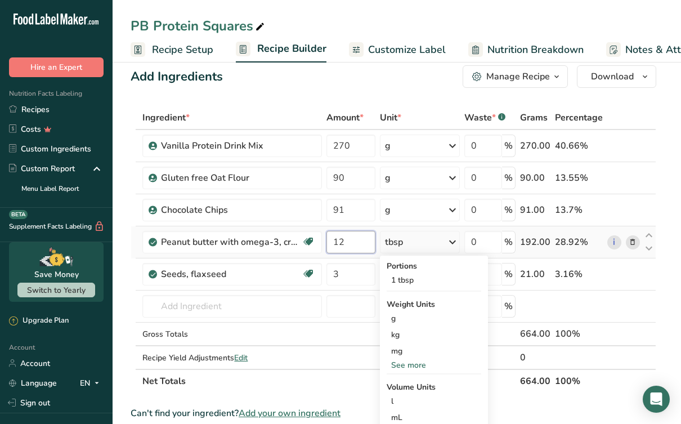
click at [353, 246] on input "12" at bounding box center [350, 242] width 48 height 22
drag, startPoint x: 353, startPoint y: 246, endPoint x: 295, endPoint y: 242, distance: 57.5
click at [295, 242] on tr "Peanut butter with omega-3, creamy Source of Omega 3 Plant-based Protein Dairy …" at bounding box center [393, 242] width 524 height 32
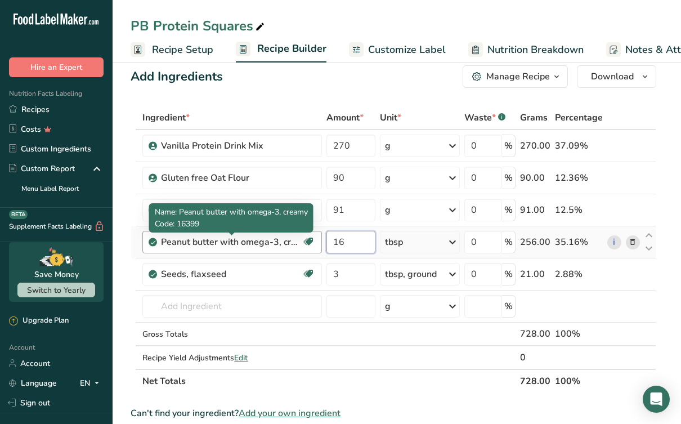
type input "16"
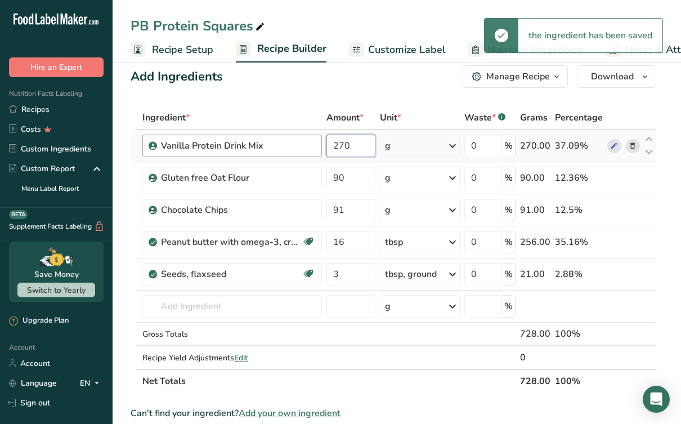
drag, startPoint x: 363, startPoint y: 147, endPoint x: 300, endPoint y: 139, distance: 63.5
click at [300, 141] on tr "Vanilla Protein Drink Mix 270 g Weight Units g kg mg See more Volume Units l mL…" at bounding box center [393, 146] width 524 height 32
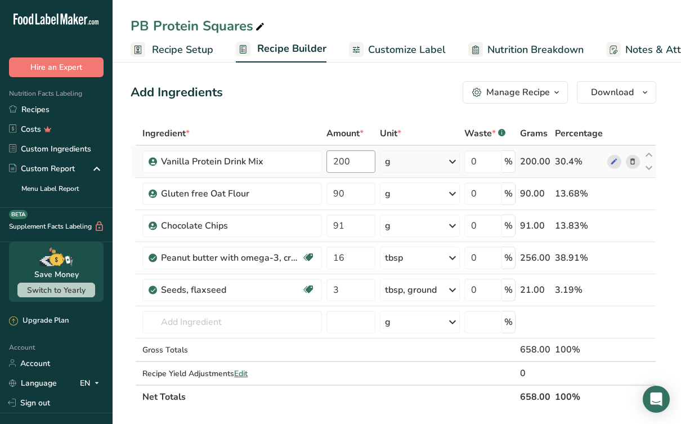
scroll to position [0, 0]
drag, startPoint x: 362, startPoint y: 160, endPoint x: 250, endPoint y: 132, distance: 115.5
click at [250, 132] on table "Ingredient * Amount * Unit * Waste * .a-a{fill:#347362;}.b-a{fill:#fff;} Grams …" at bounding box center [392, 264] width 525 height 287
type input "270"
drag, startPoint x: 351, startPoint y: 259, endPoint x: 287, endPoint y: 256, distance: 63.6
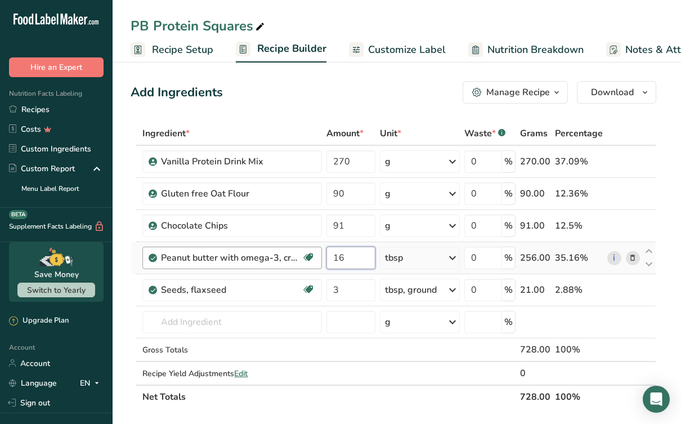
click at [291, 258] on tr "Peanut butter with omega-3, creamy Source of Omega 3 Plant-based Protein Dairy …" at bounding box center [393, 258] width 524 height 32
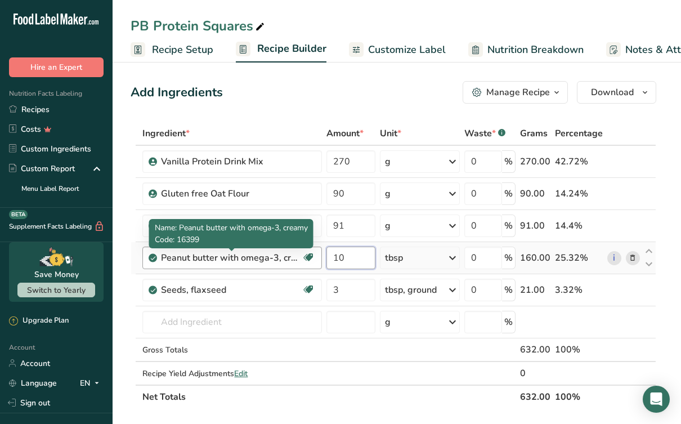
type input "10"
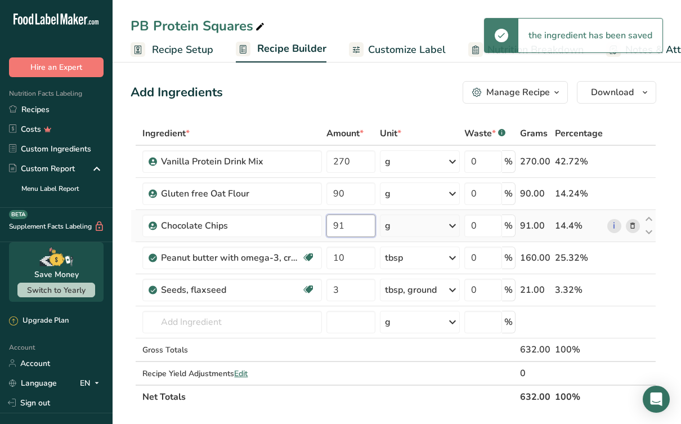
drag, startPoint x: 359, startPoint y: 226, endPoint x: 308, endPoint y: 211, distance: 52.5
click at [309, 218] on tr "Chocolate Chips 91 g Weight Units g kg mg See more Volume Units l Volume units …" at bounding box center [393, 226] width 524 height 32
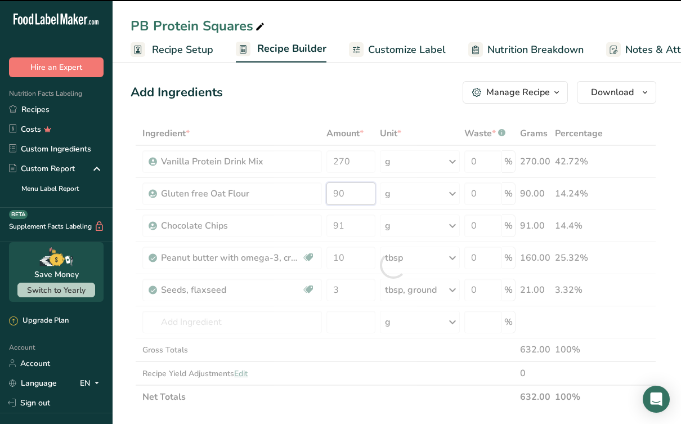
drag, startPoint x: 355, startPoint y: 199, endPoint x: 208, endPoint y: 155, distance: 153.6
click at [211, 160] on div "Ingredient * Amount * Unit * Waste * .a-a{fill:#347362;}.b-a{fill:#fff;} Grams …" at bounding box center [392, 264] width 525 height 287
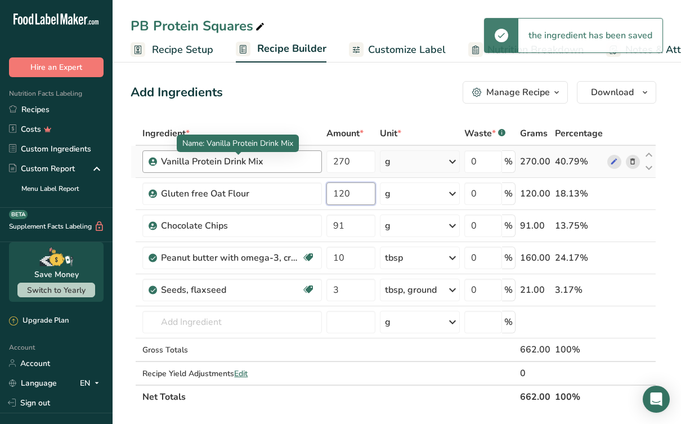
type input "120"
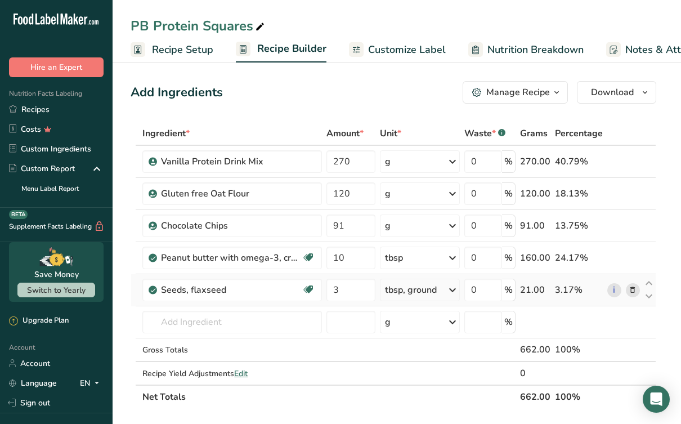
click at [632, 291] on icon at bounding box center [632, 290] width 8 height 12
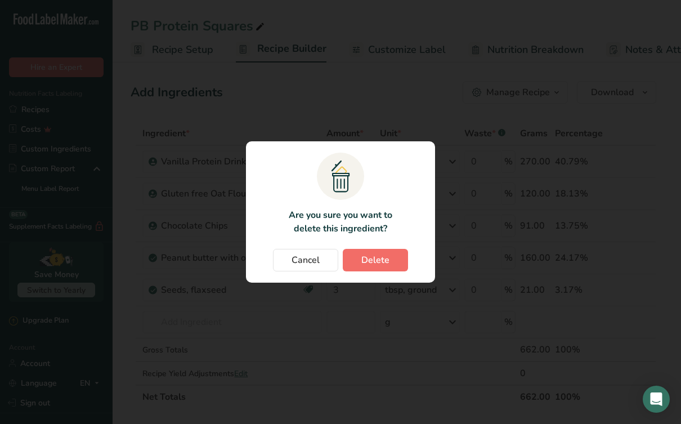
click at [394, 263] on button "Delete" at bounding box center [375, 260] width 65 height 22
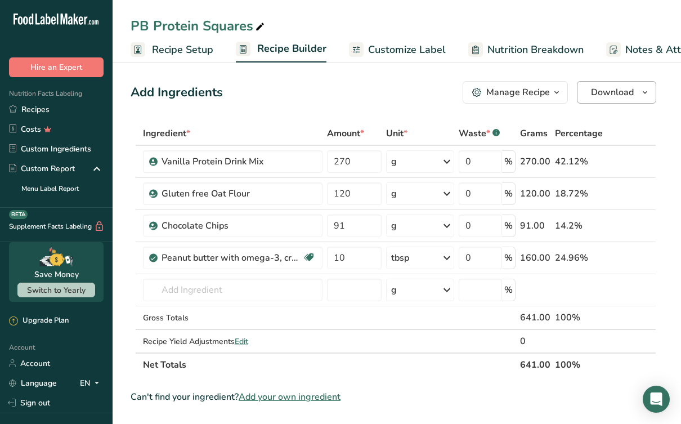
click at [620, 91] on span "Download" at bounding box center [612, 91] width 43 height 13
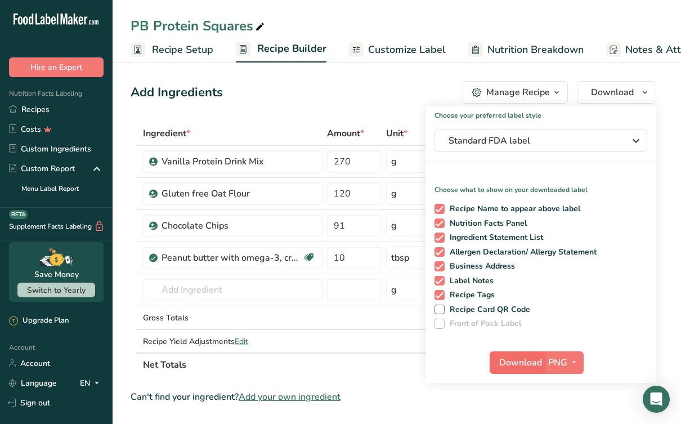
click at [522, 363] on span "Download" at bounding box center [520, 361] width 43 height 13
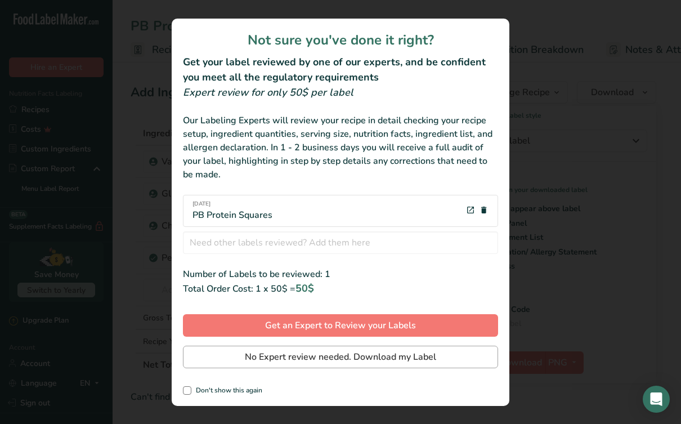
click at [304, 360] on span "No Expert review needed. Download my Label" at bounding box center [340, 356] width 191 height 13
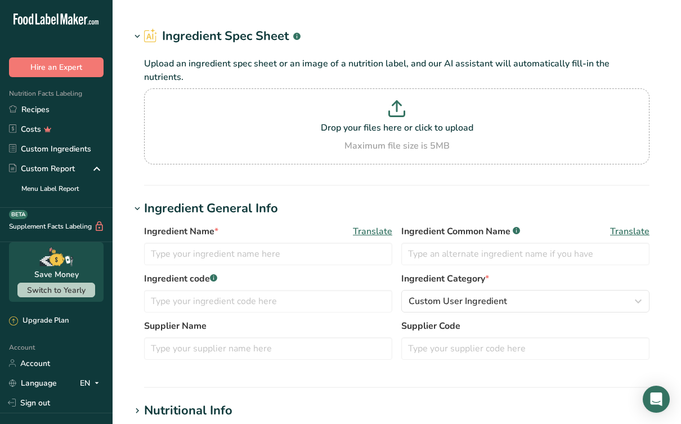
type input "Peanut butter, smooth style, without salt"
type input "Peanut Butter"
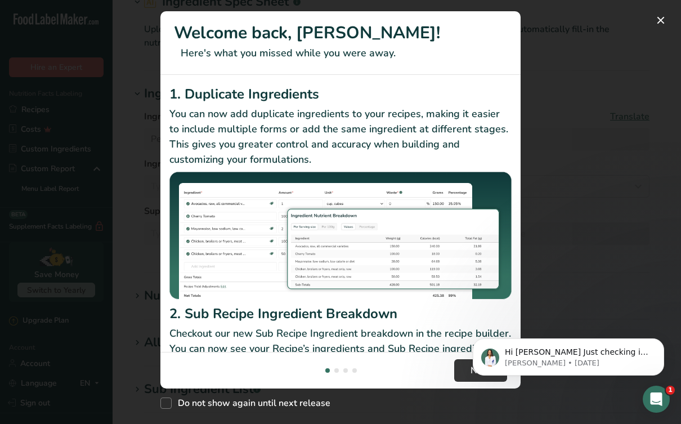
scroll to position [5, 0]
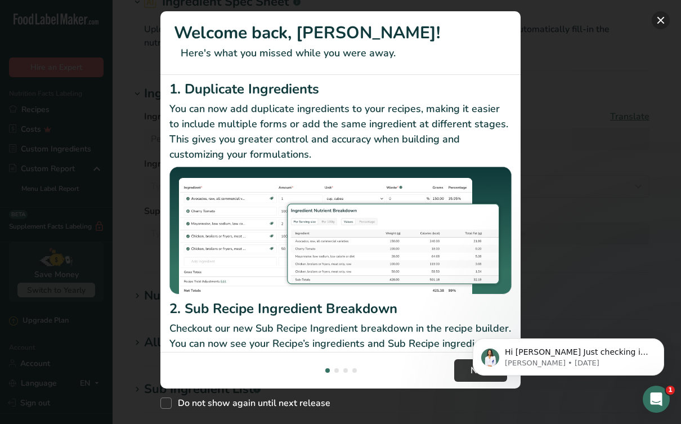
click at [657, 24] on button "New Features" at bounding box center [660, 20] width 18 height 18
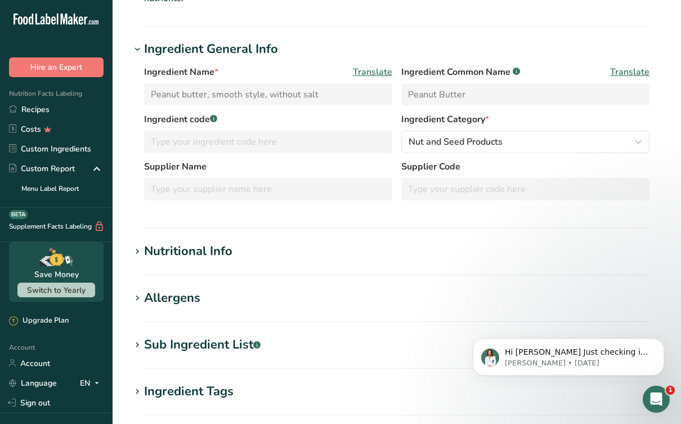
scroll to position [98, 0]
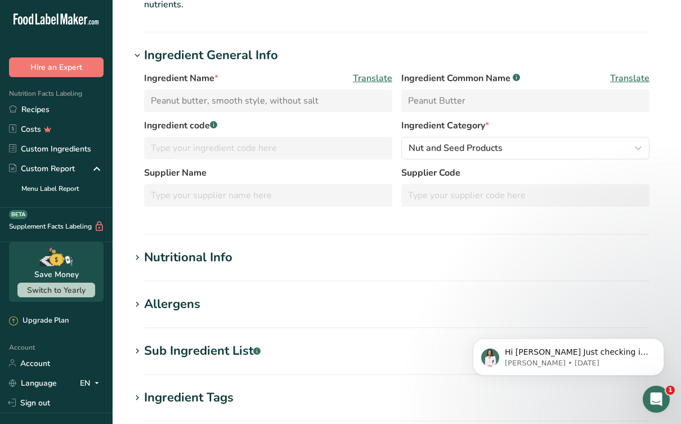
click at [153, 249] on div "Nutritional Info" at bounding box center [188, 257] width 88 height 19
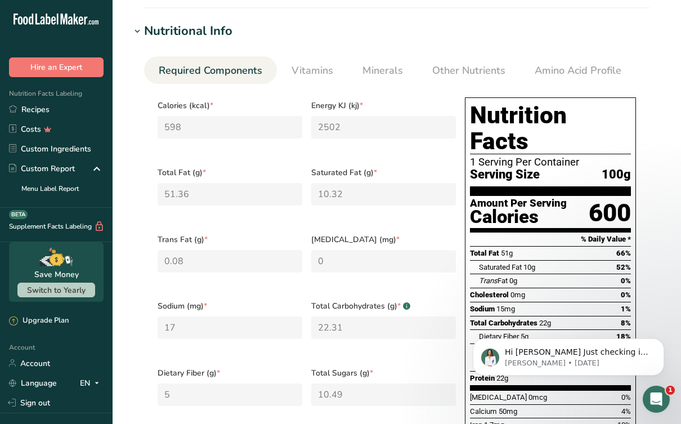
scroll to position [325, 0]
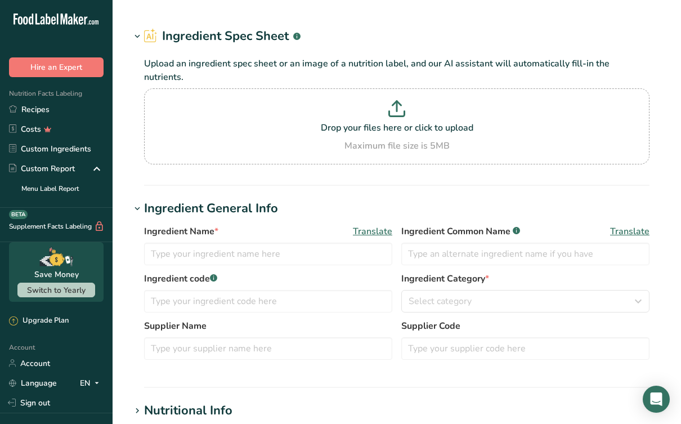
type input "Peanut butter, smooth style, without salt"
type input "Peanut Butter"
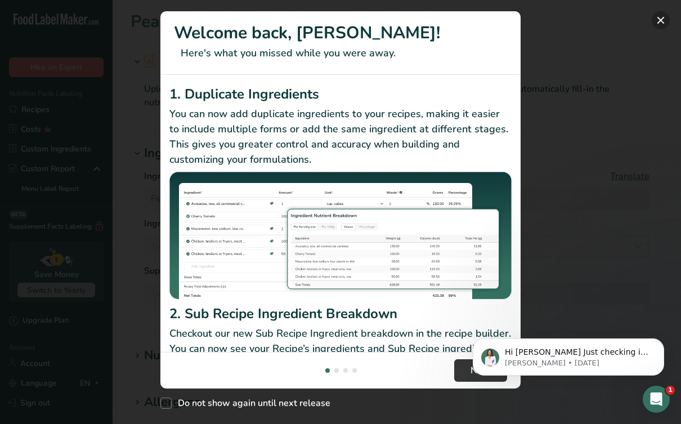
click at [661, 22] on button "New Features" at bounding box center [660, 20] width 18 height 18
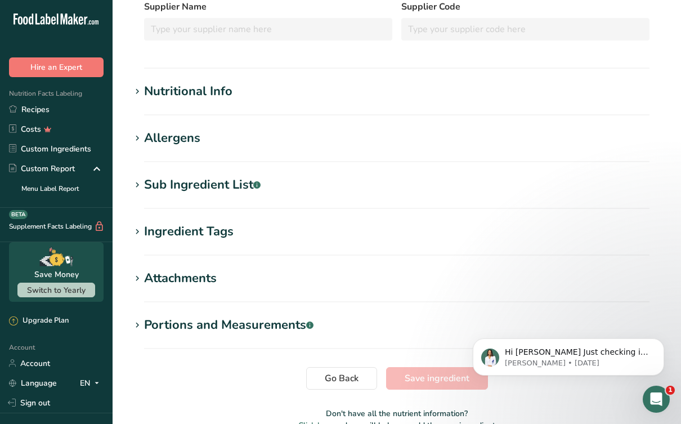
scroll to position [267, 0]
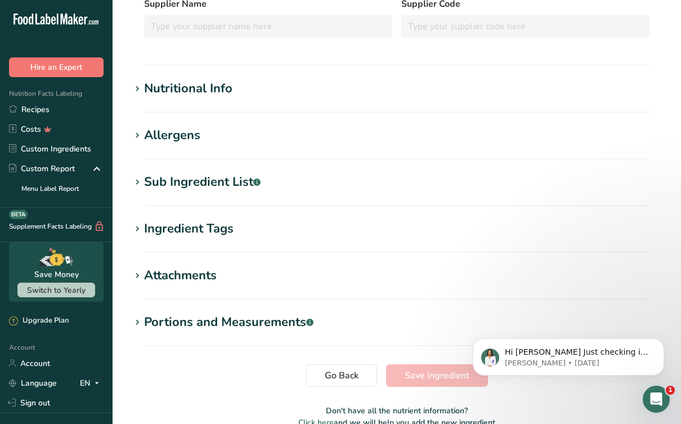
click at [138, 81] on icon at bounding box center [137, 89] width 10 height 16
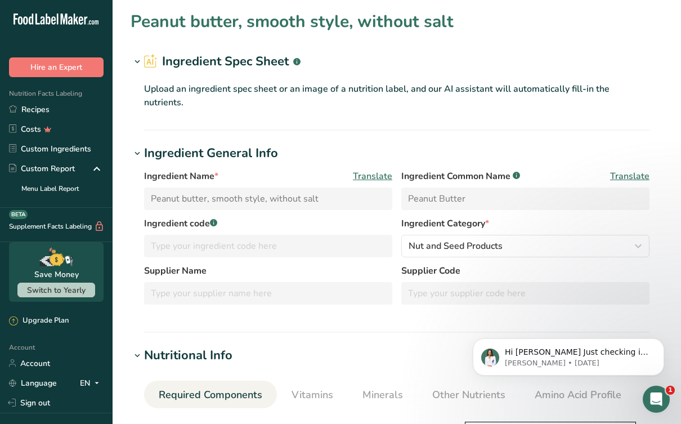
scroll to position [0, 0]
